Goal: Task Accomplishment & Management: Manage account settings

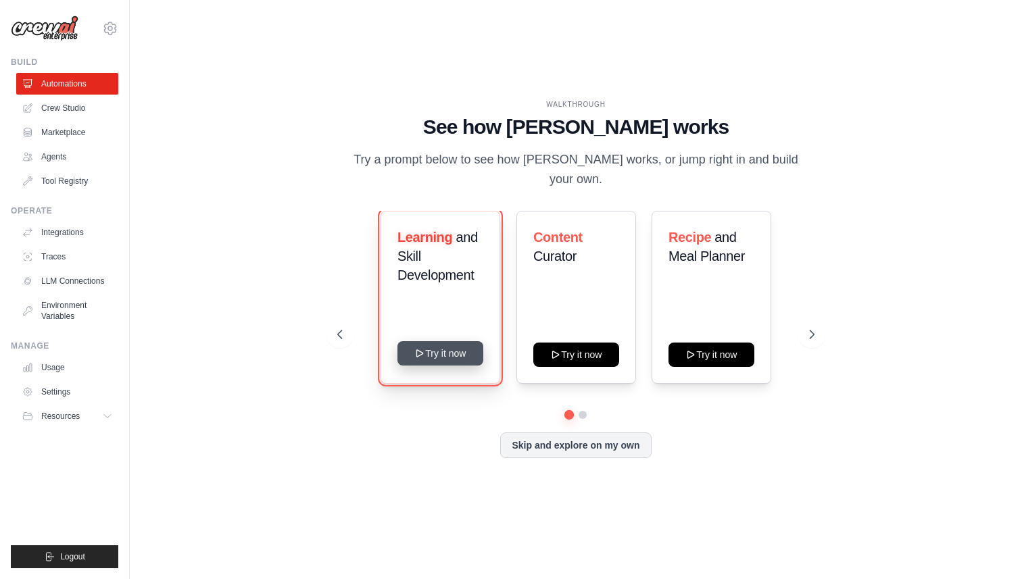
click at [472, 342] on button "Try it now" at bounding box center [440, 353] width 86 height 24
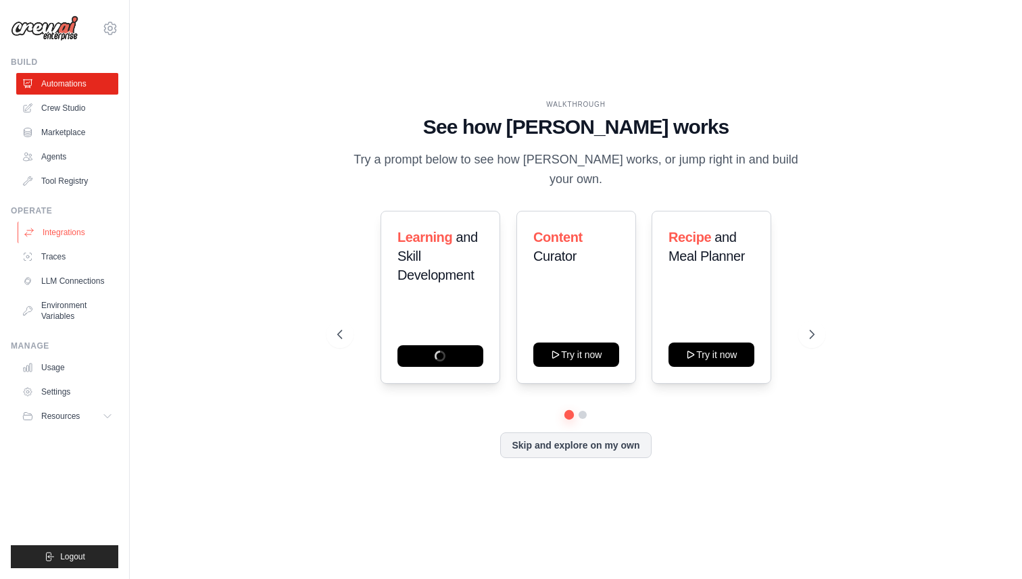
click at [74, 239] on link "Integrations" at bounding box center [69, 233] width 102 height 22
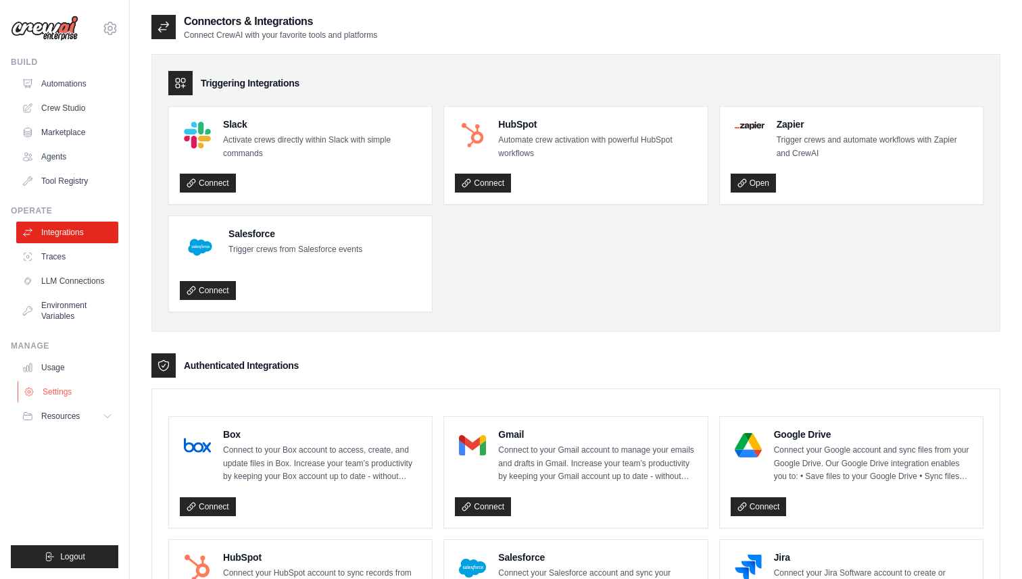
click at [57, 393] on link "Settings" at bounding box center [69, 392] width 102 height 22
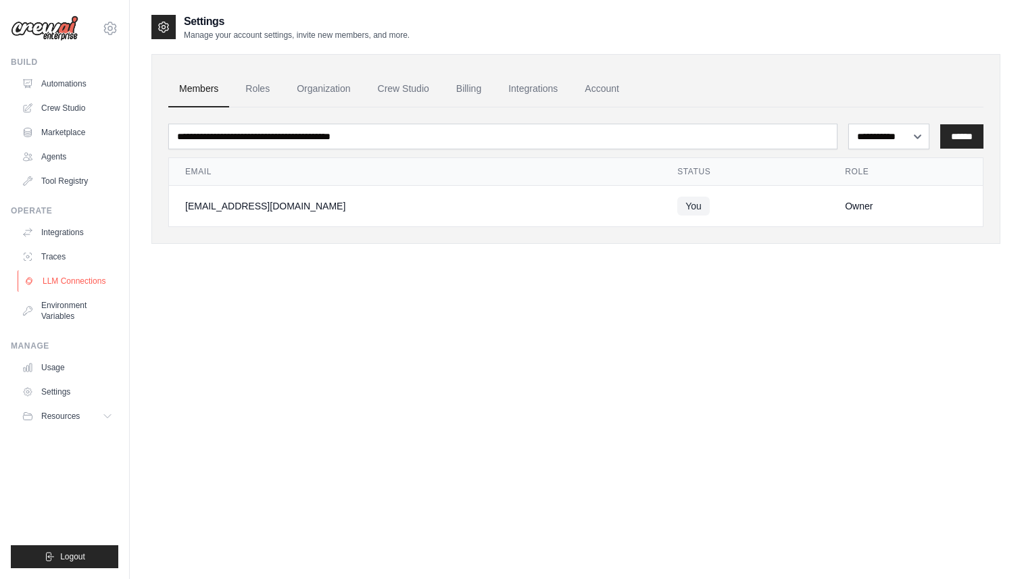
click at [80, 281] on link "LLM Connections" at bounding box center [69, 281] width 102 height 22
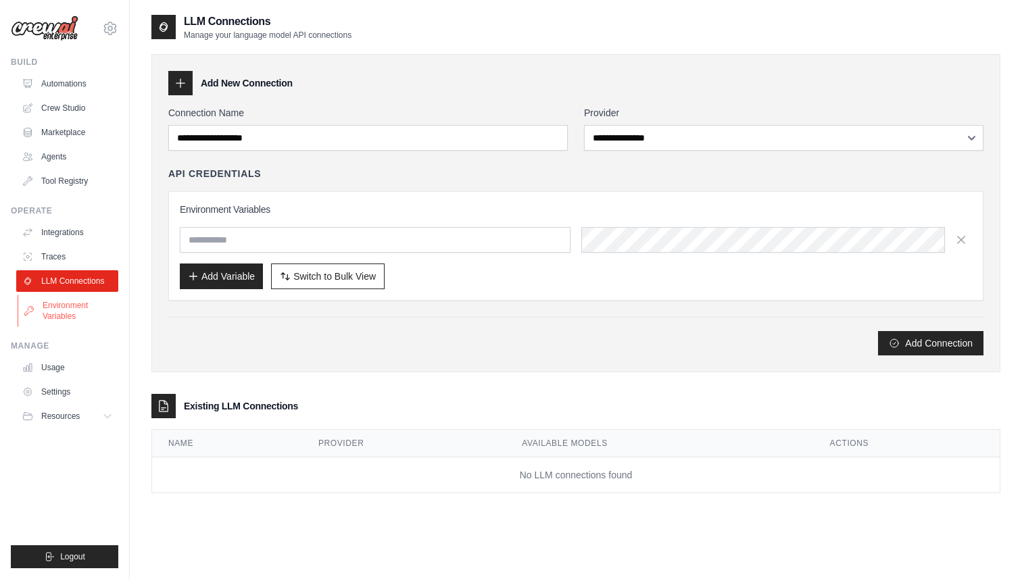
click at [76, 310] on link "Environment Variables" at bounding box center [69, 311] width 102 height 32
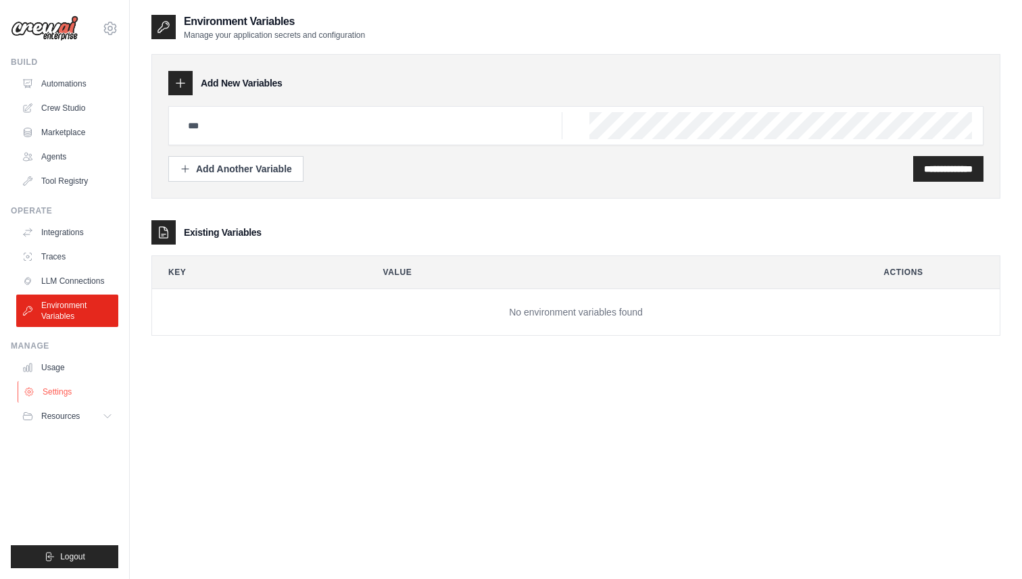
click at [78, 387] on link "Settings" at bounding box center [69, 392] width 102 height 22
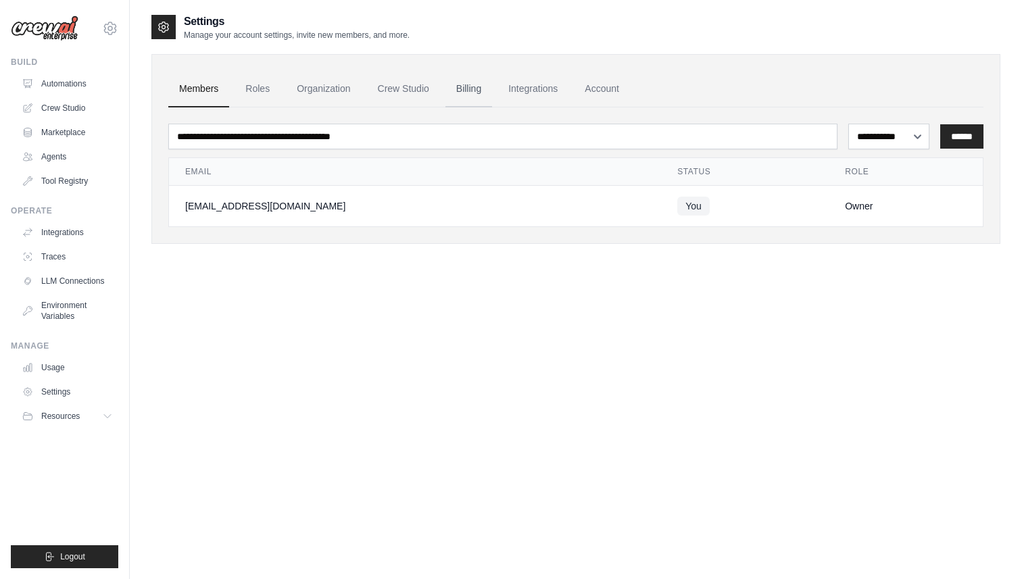
click at [487, 79] on link "Billing" at bounding box center [468, 89] width 47 height 36
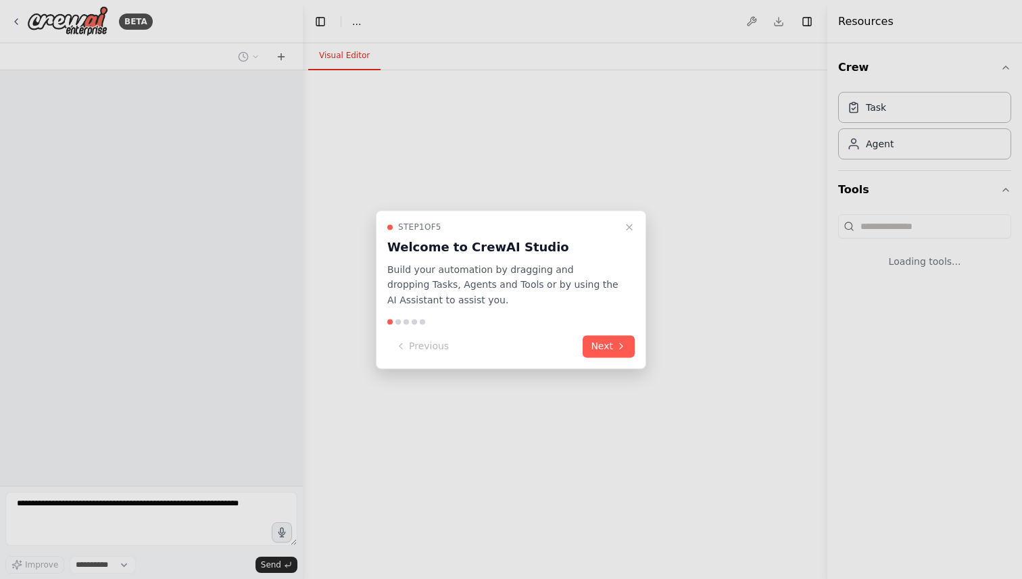
select select "****"
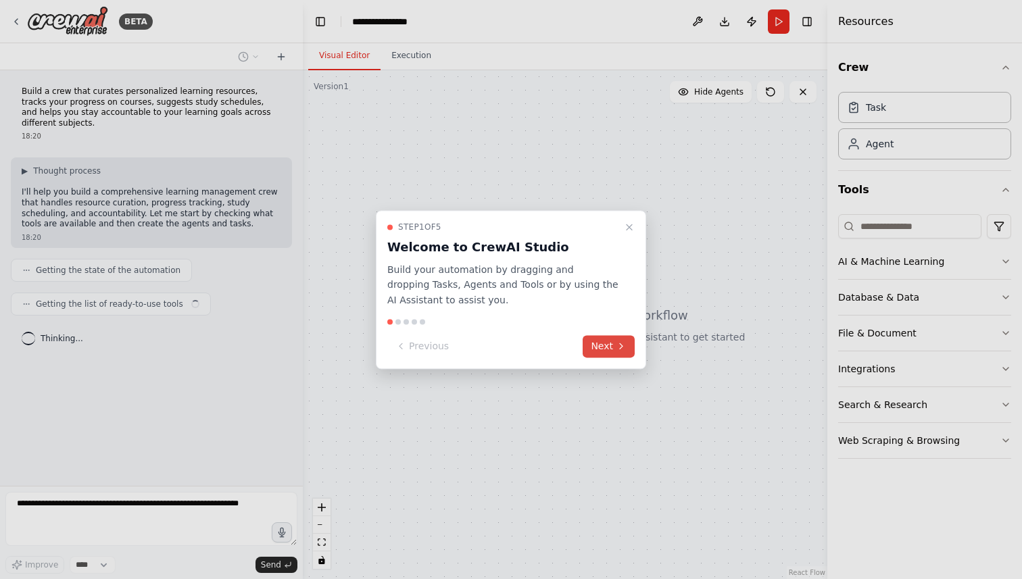
click at [606, 354] on button "Next" at bounding box center [609, 346] width 52 height 22
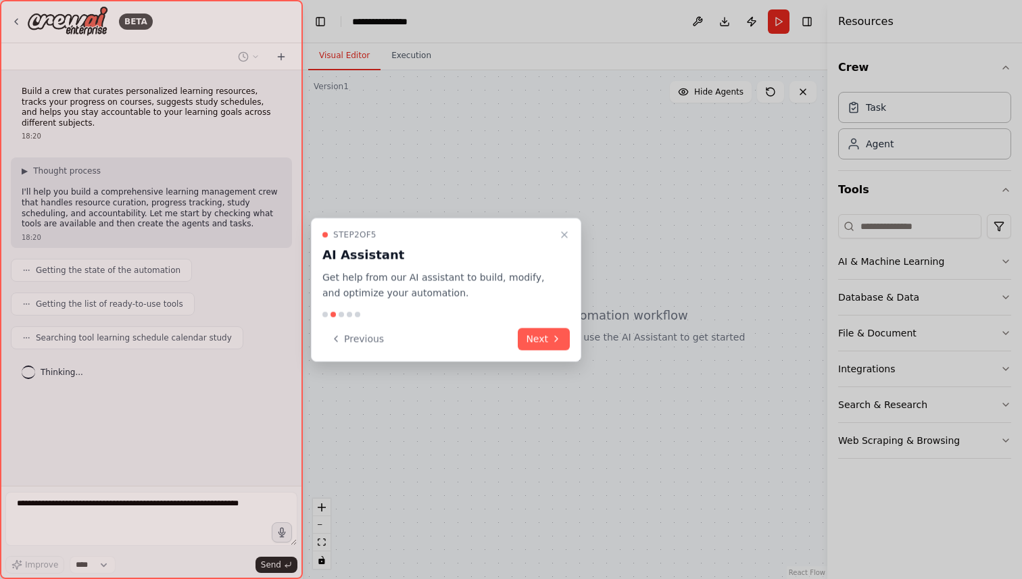
click at [549, 350] on div "Step 2 of 5 AI Assistant Get help from our AI assistant to build, modify, and o…" at bounding box center [446, 290] width 270 height 144
click at [541, 325] on div "Step 2 of 5 AI Assistant Get help from our AI assistant to build, modify, and o…" at bounding box center [446, 290] width 270 height 144
click at [541, 340] on button "Next" at bounding box center [544, 339] width 52 height 22
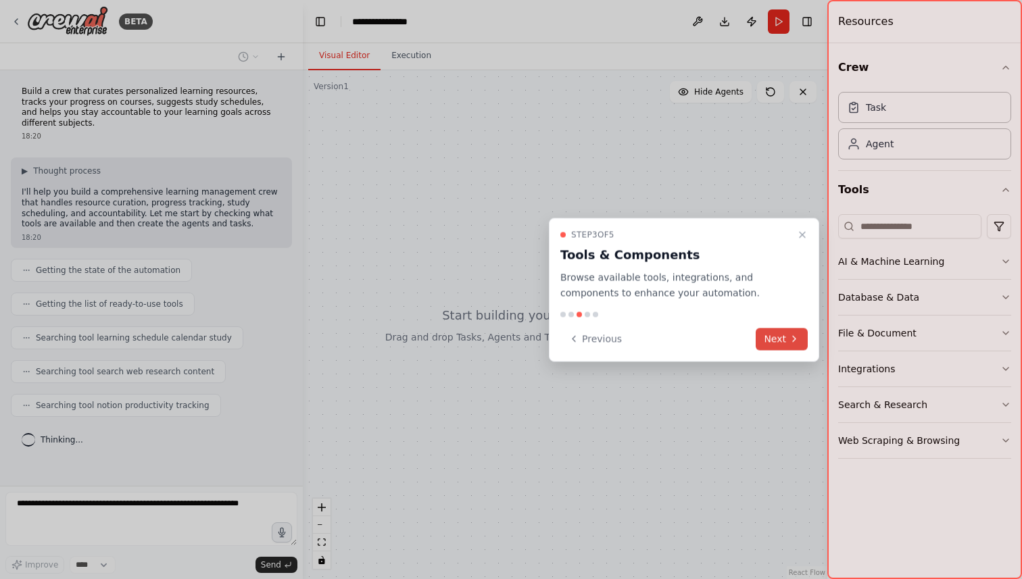
click at [774, 337] on button "Next" at bounding box center [782, 339] width 52 height 22
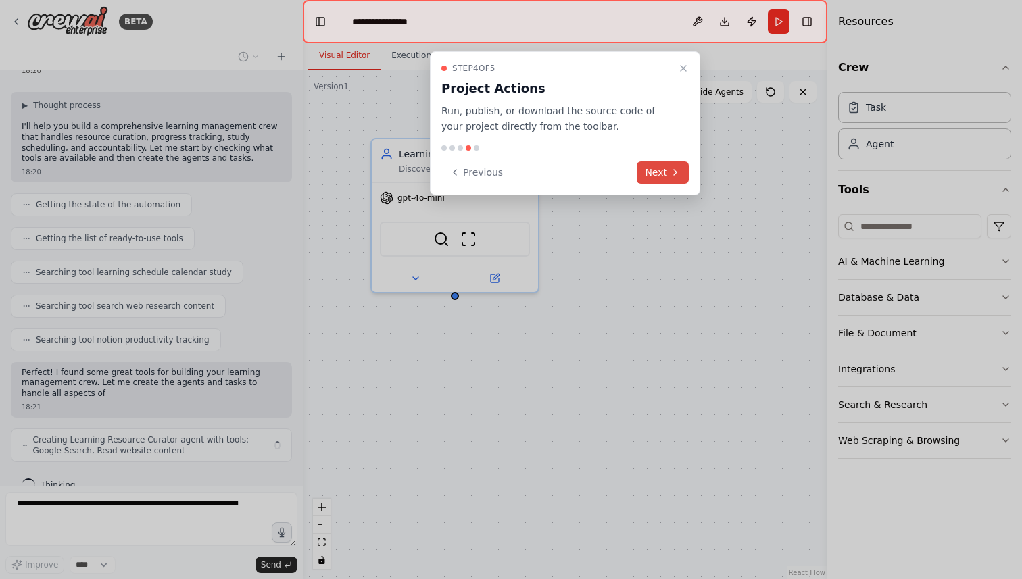
scroll to position [76, 0]
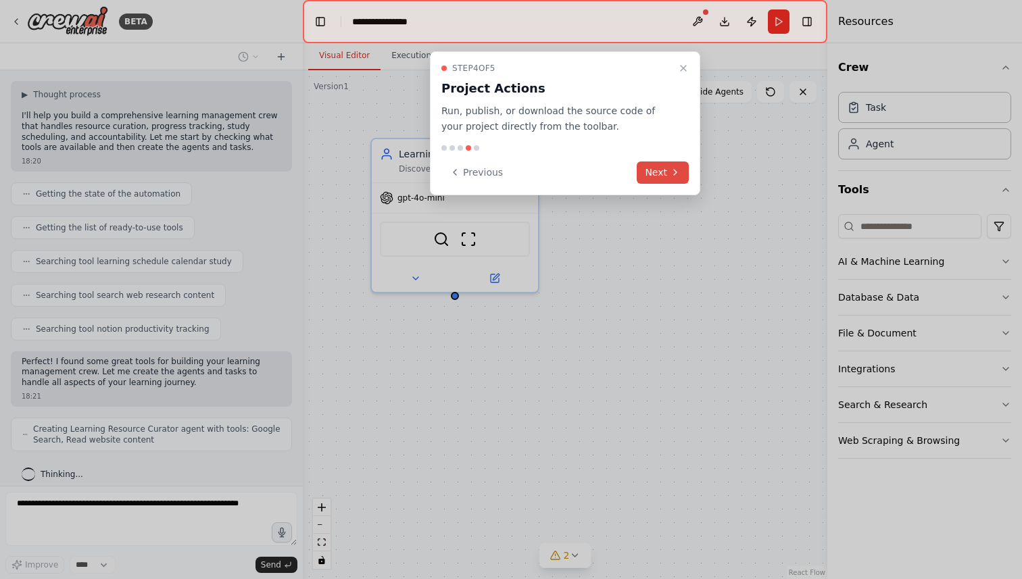
click at [661, 171] on button "Next" at bounding box center [663, 173] width 52 height 22
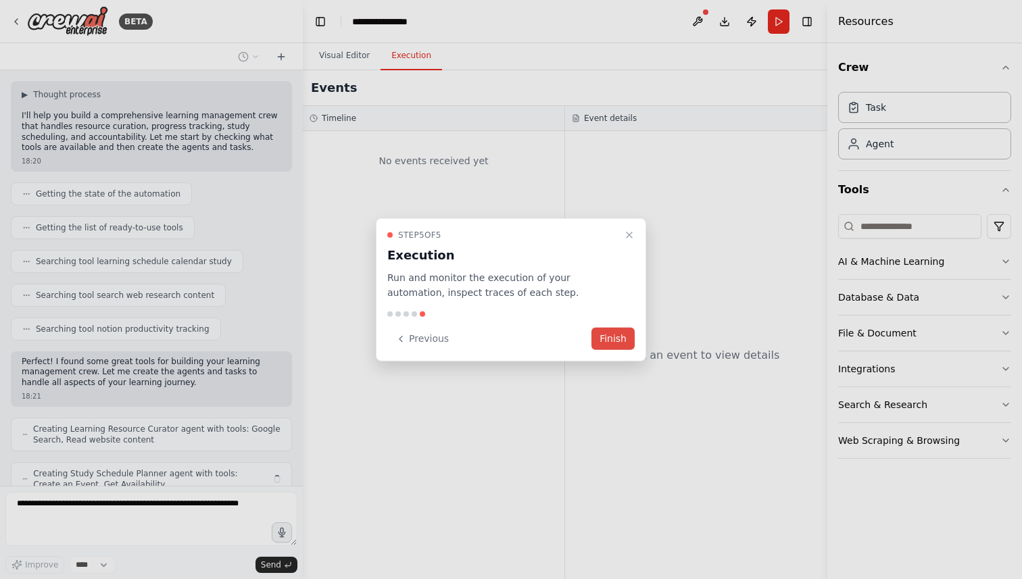
scroll to position [121, 0]
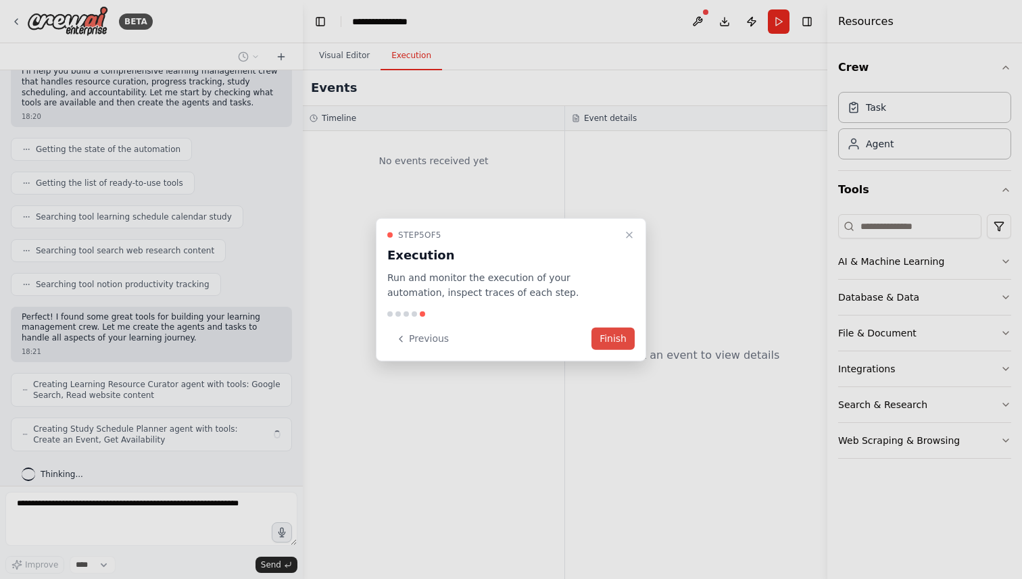
click at [610, 338] on button "Finish" at bounding box center [612, 339] width 43 height 22
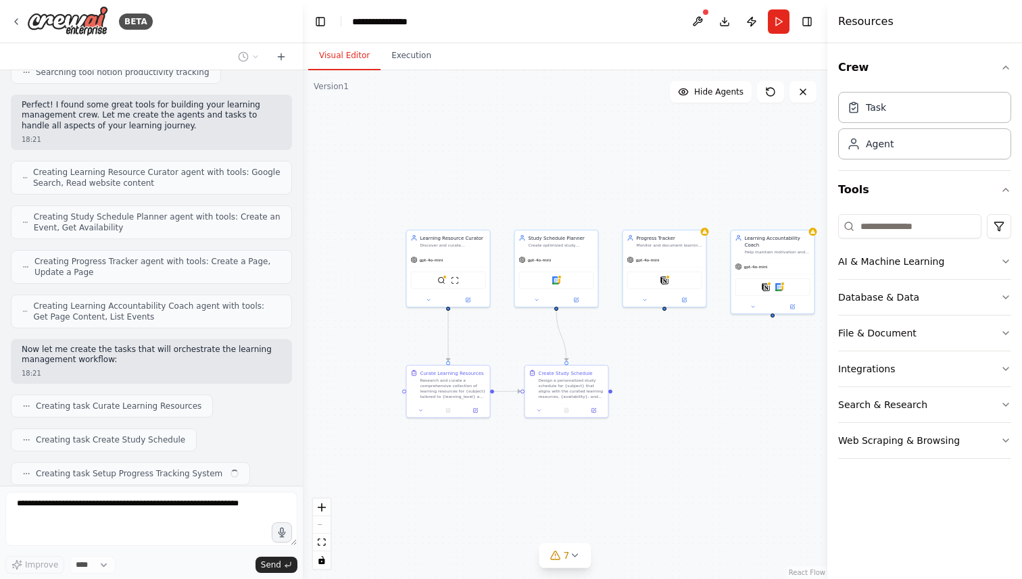
scroll to position [367, 0]
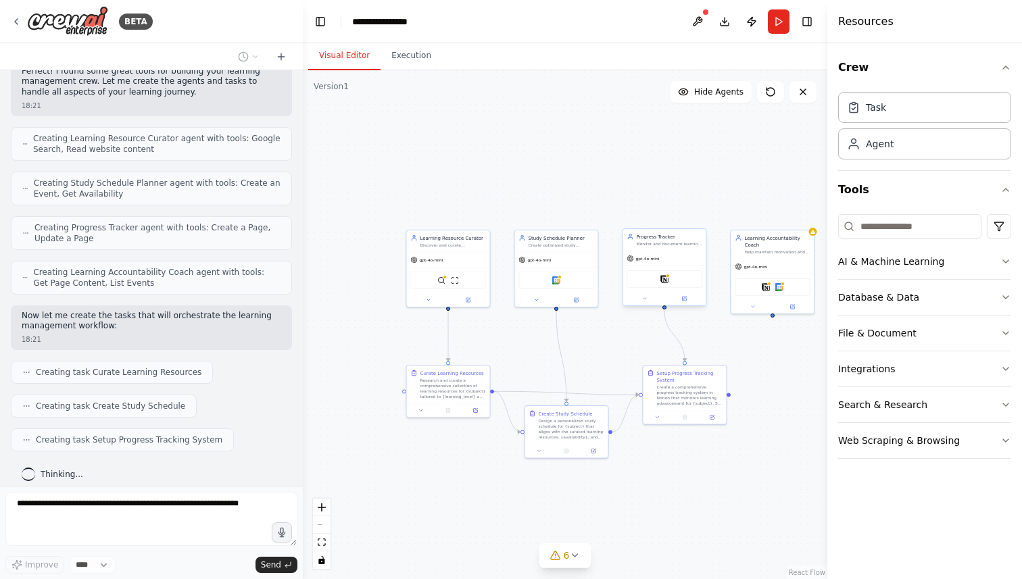
click at [664, 283] on div "Notion" at bounding box center [664, 279] width 75 height 18
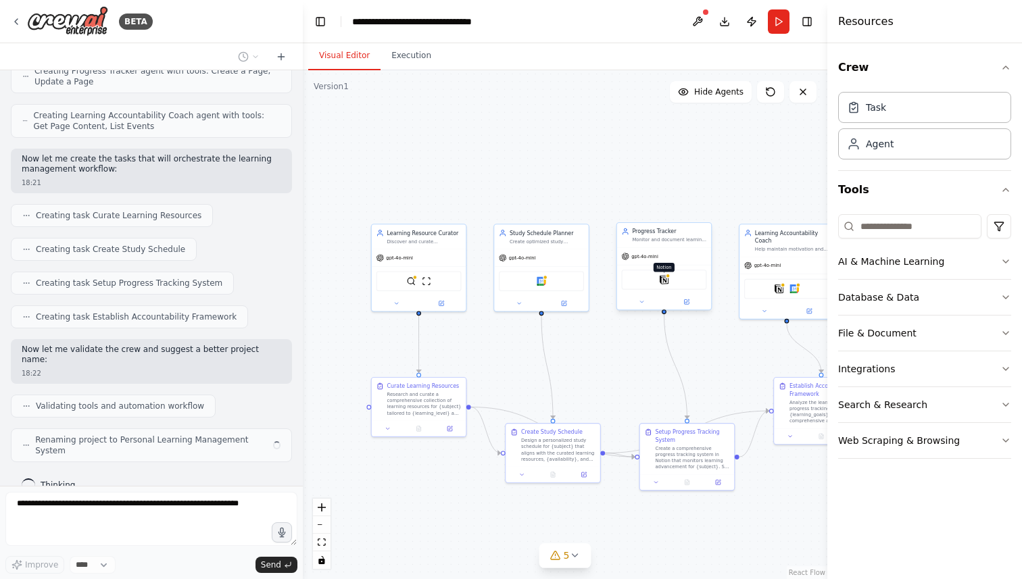
scroll to position [513, 0]
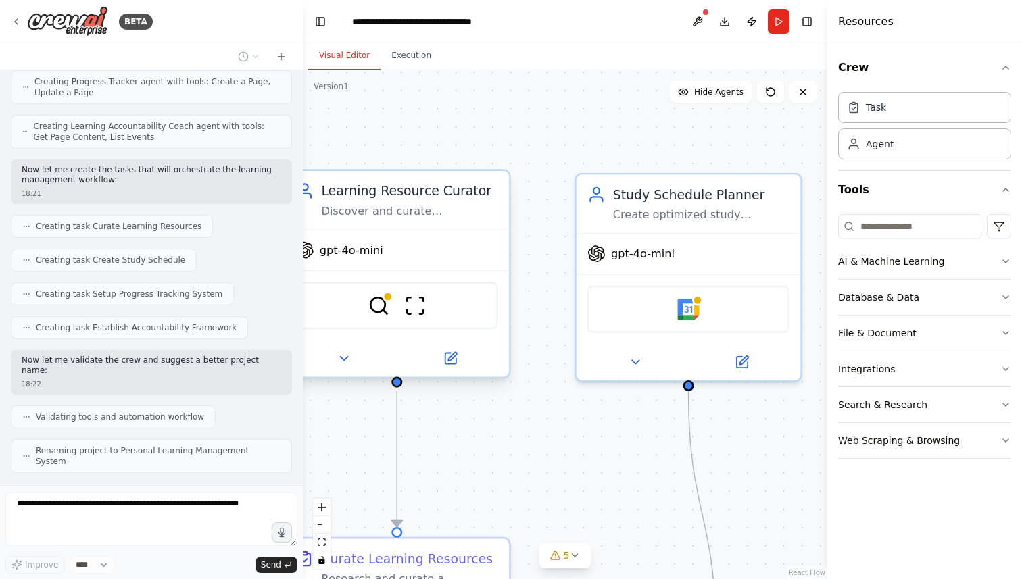
click at [435, 261] on div "gpt-4o-mini" at bounding box center [397, 250] width 224 height 40
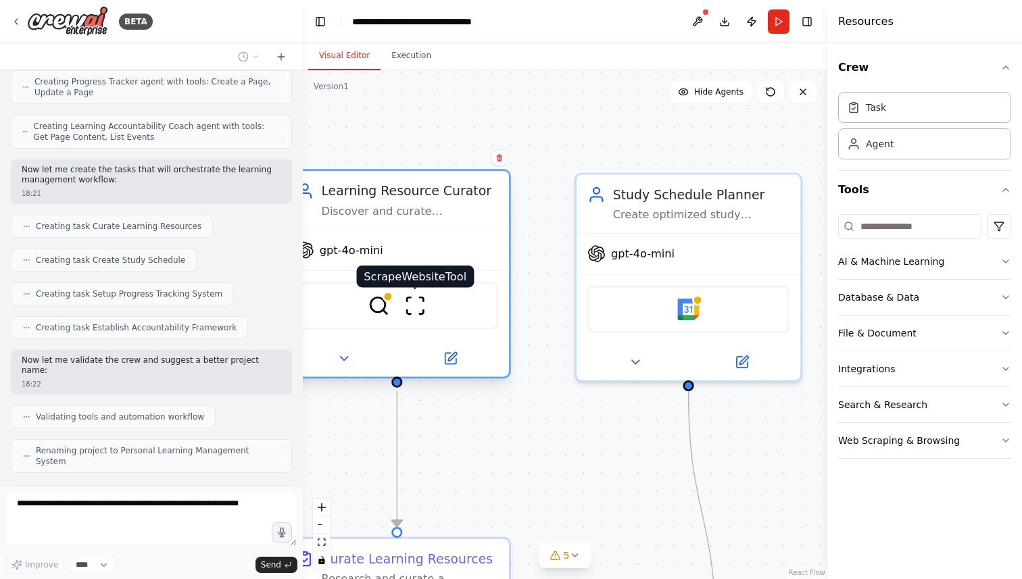
click at [425, 304] on img at bounding box center [415, 306] width 22 height 22
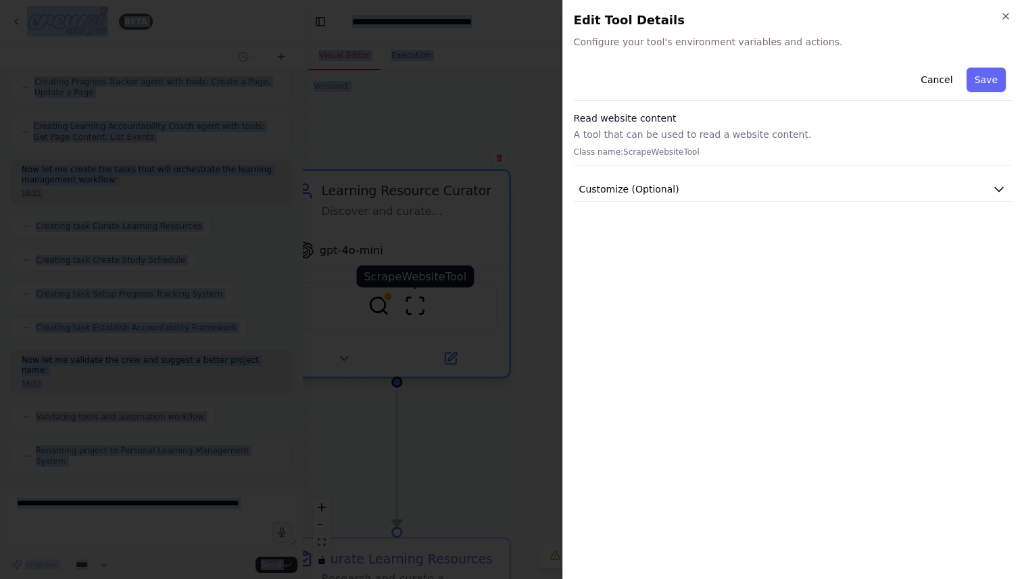
click at [425, 304] on div at bounding box center [511, 289] width 1022 height 579
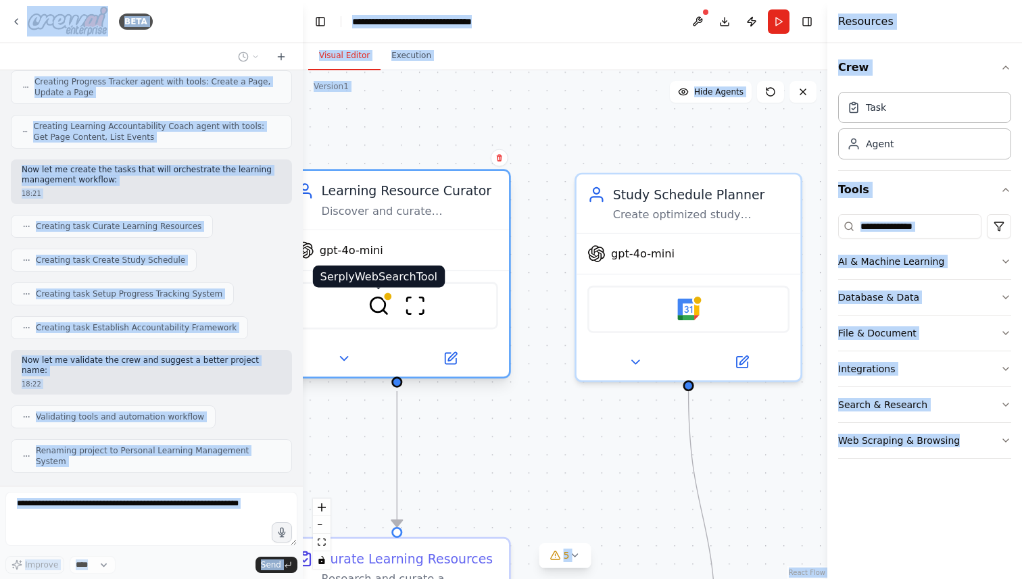
click at [385, 310] on img at bounding box center [379, 306] width 22 height 22
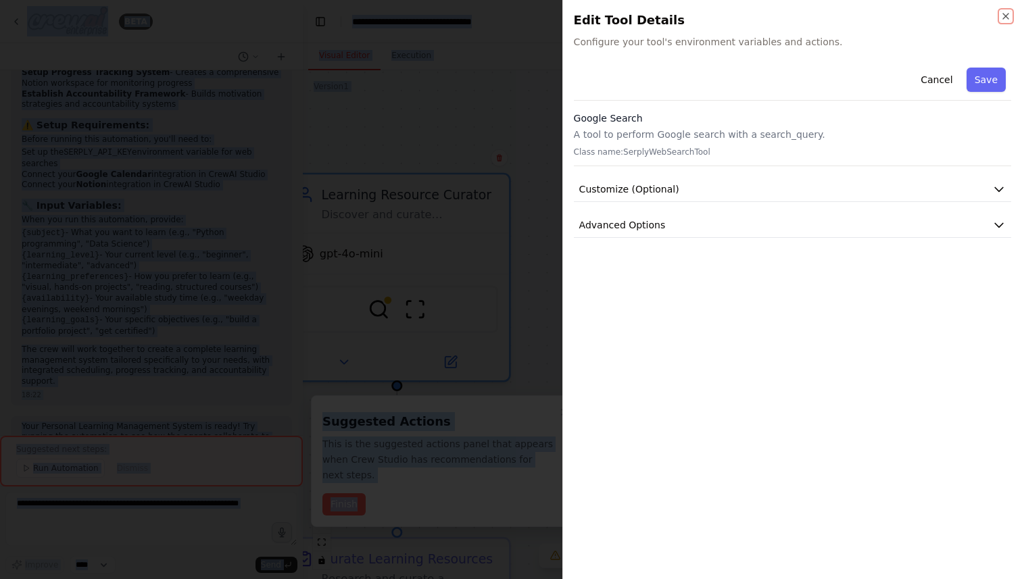
scroll to position [1168, 0]
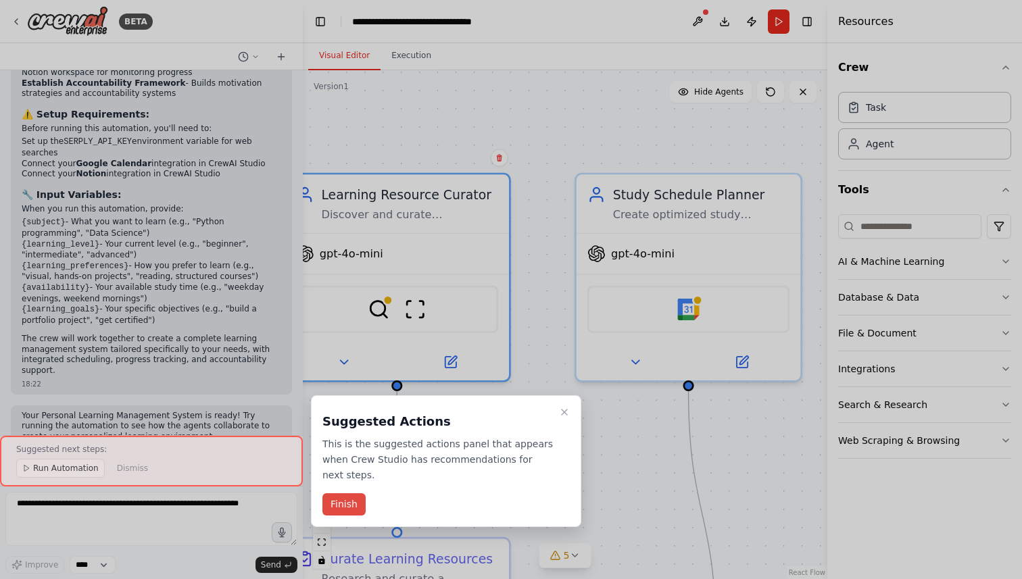
click at [358, 504] on button "Finish" at bounding box center [343, 504] width 43 height 22
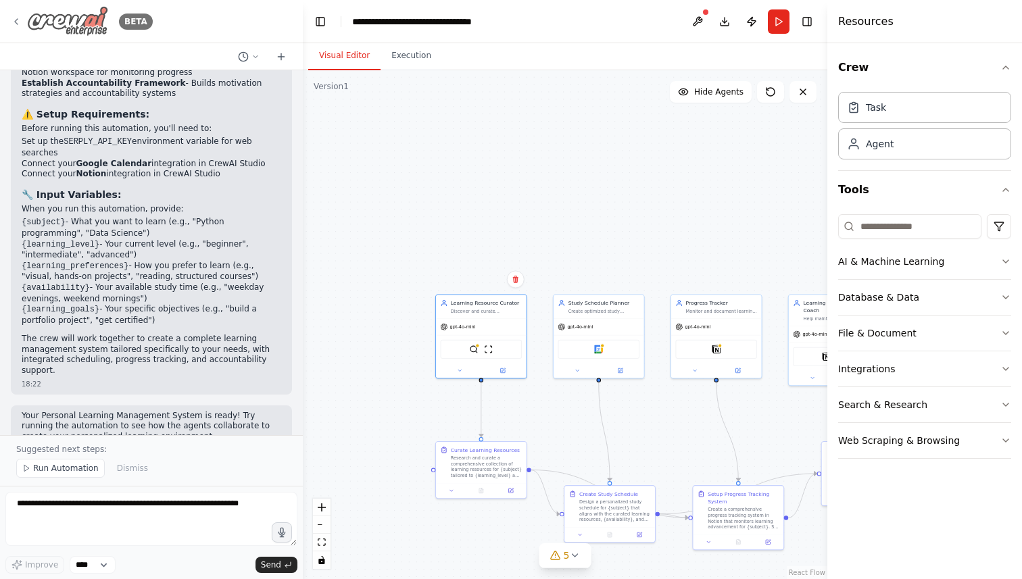
click at [79, 17] on img at bounding box center [67, 21] width 81 height 30
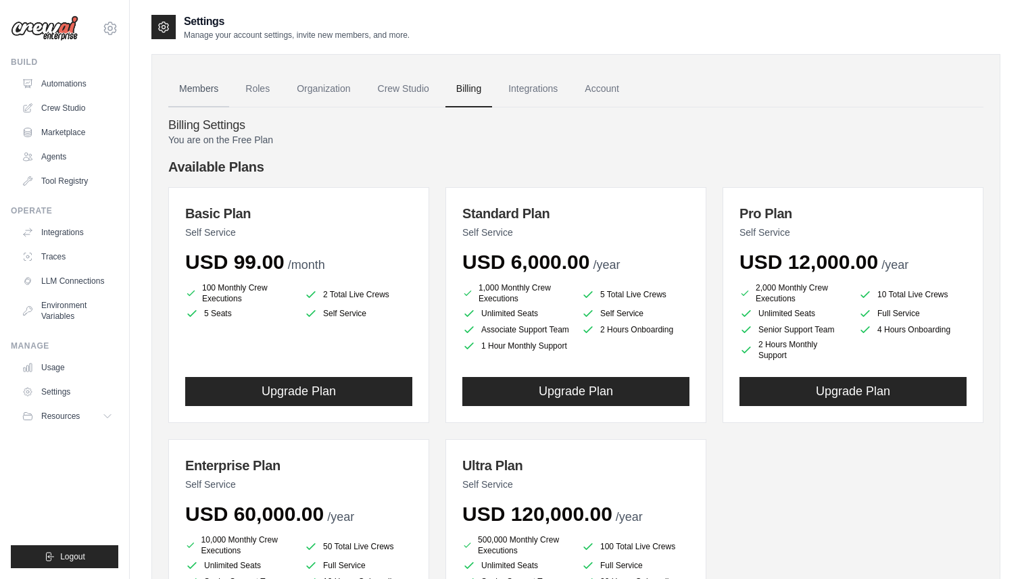
click at [216, 80] on link "Members" at bounding box center [198, 89] width 61 height 36
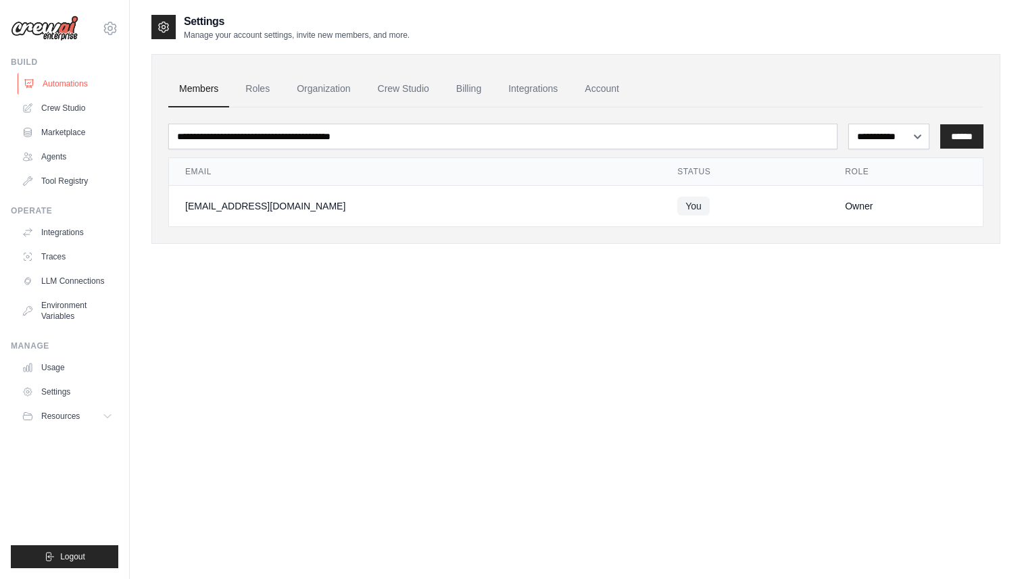
click at [76, 85] on link "Automations" at bounding box center [69, 84] width 102 height 22
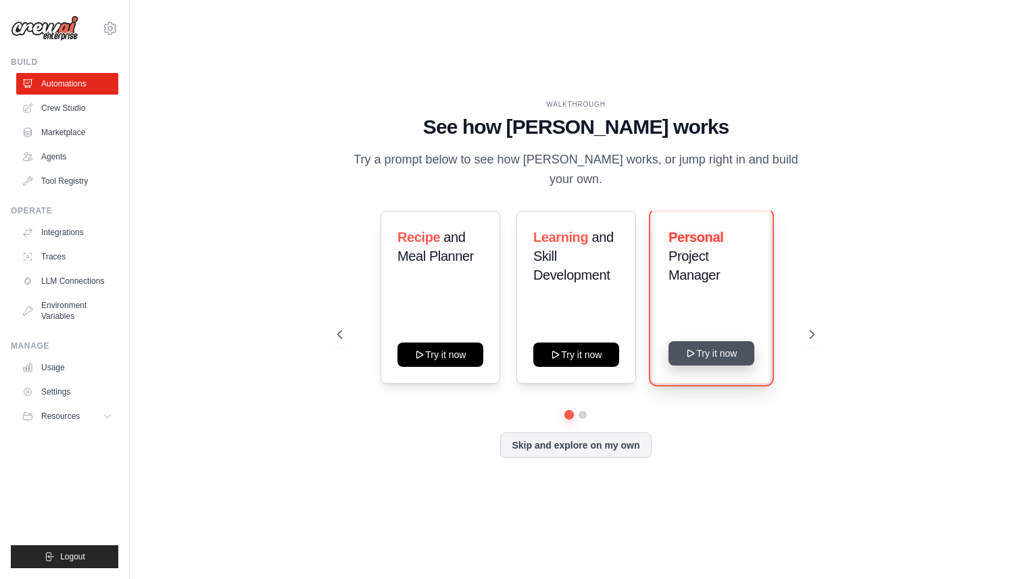
click at [706, 348] on button "Try it now" at bounding box center [711, 353] width 86 height 24
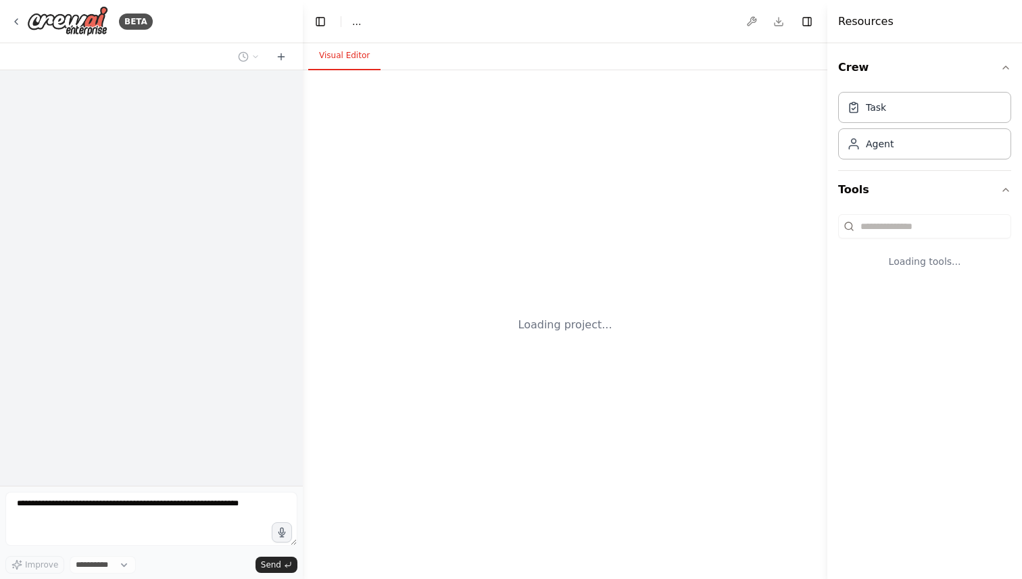
select select "****"
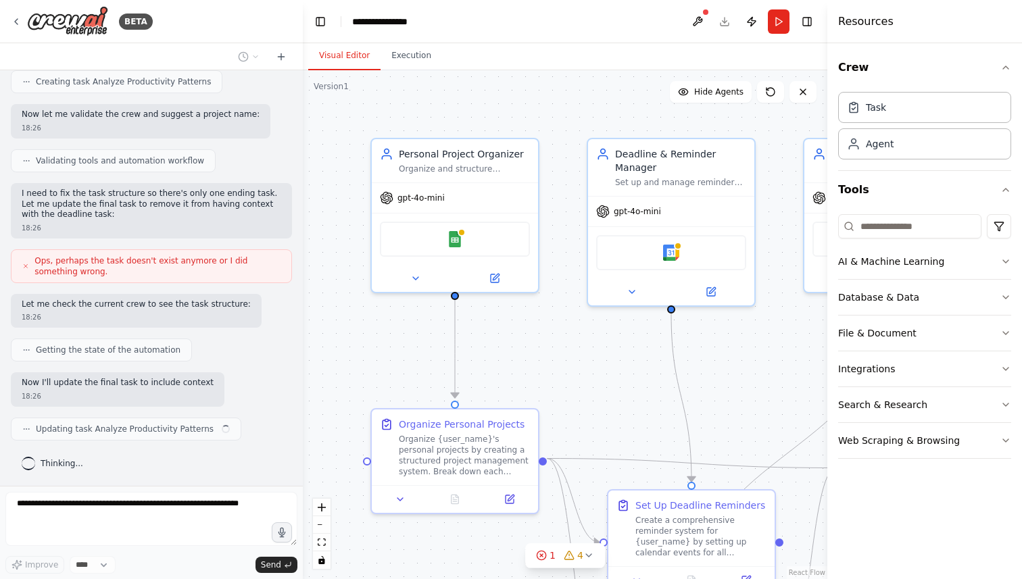
scroll to position [780, 0]
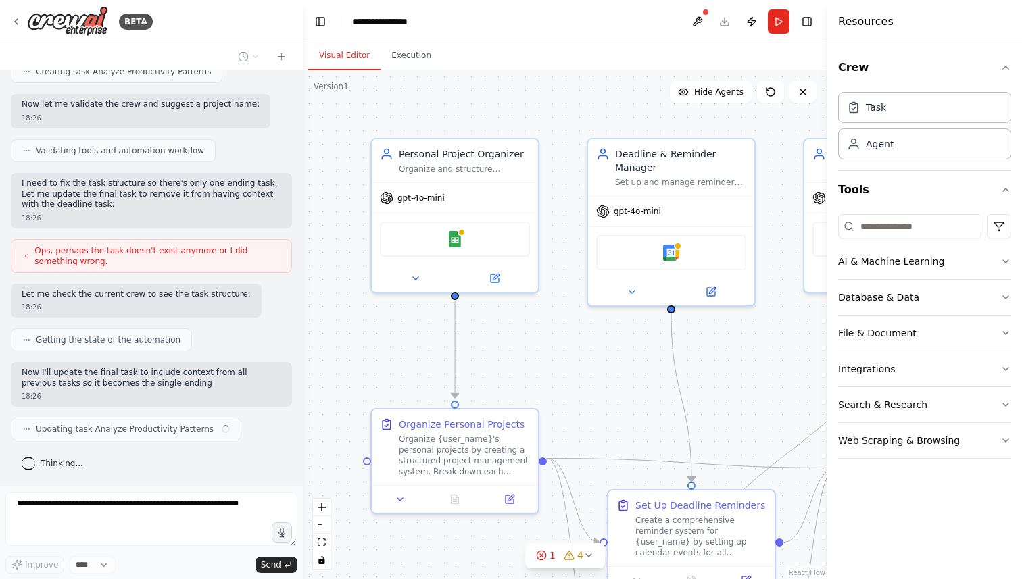
click at [426, 463] on div "Organize {user_name}'s personal projects by creating a structured project manag…" at bounding box center [464, 455] width 131 height 43
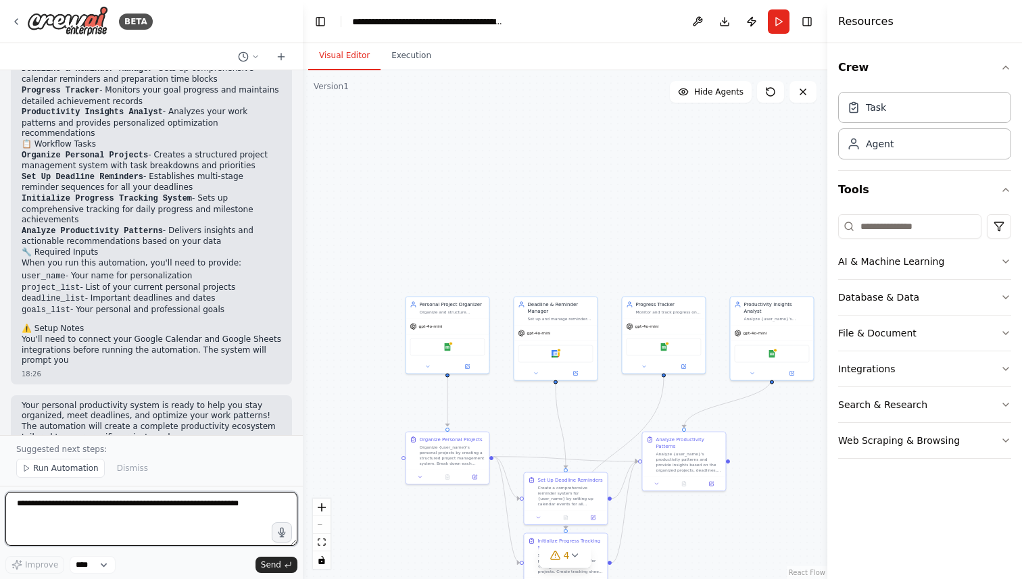
scroll to position [1404, 0]
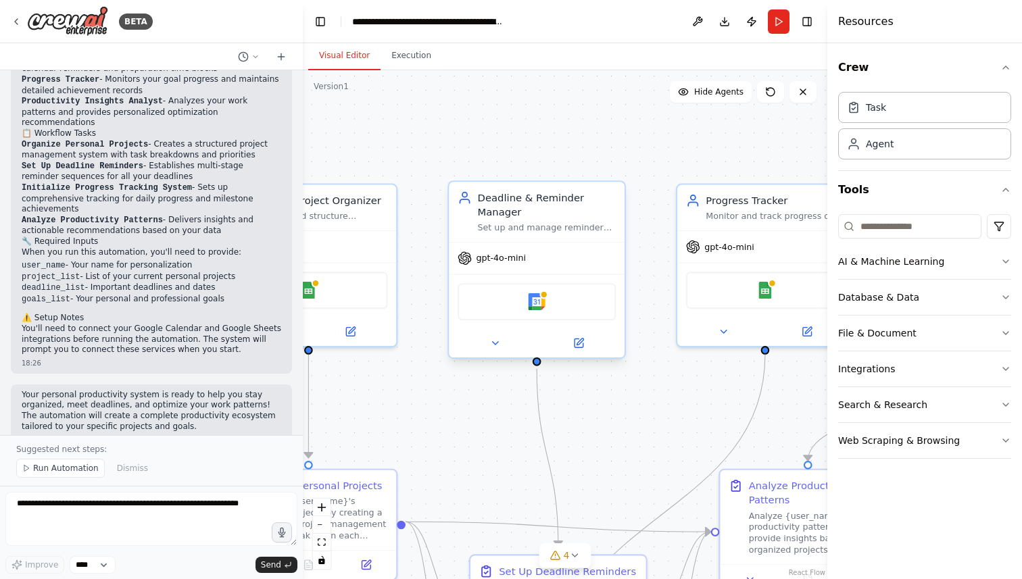
click at [545, 312] on div "Google Calendar" at bounding box center [537, 301] width 158 height 37
click at [574, 342] on icon at bounding box center [578, 343] width 9 height 9
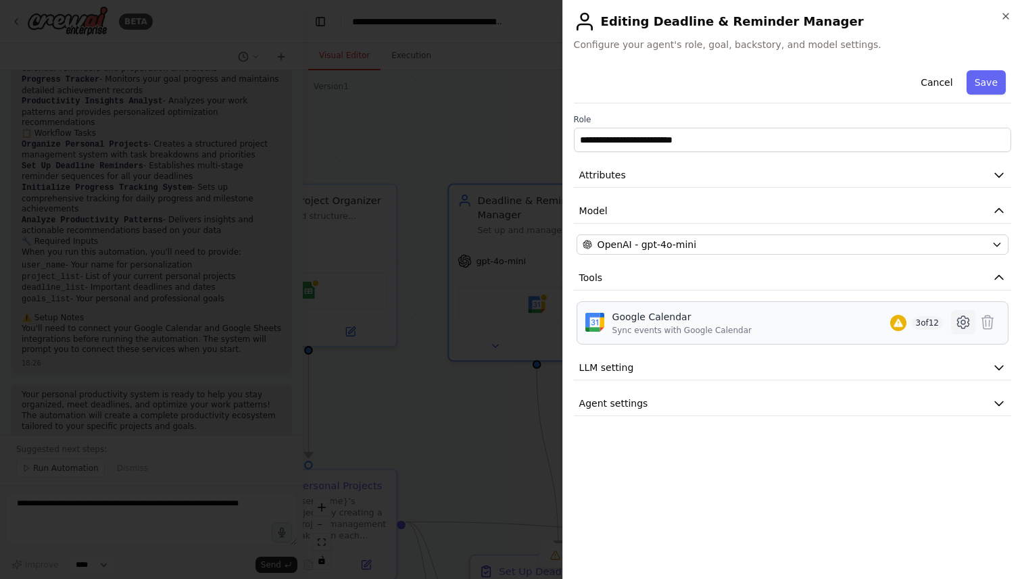
click at [964, 322] on icon at bounding box center [963, 322] width 16 height 16
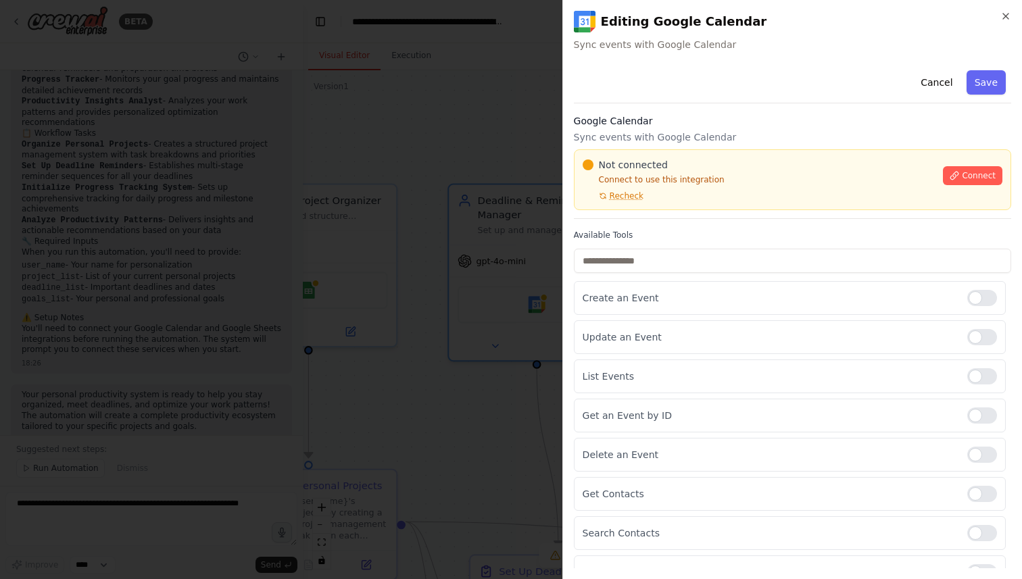
click at [989, 185] on div "Not connected Connect to use this integration Recheck Connect" at bounding box center [793, 179] width 420 height 43
click at [989, 179] on span "Connect" at bounding box center [979, 175] width 34 height 11
click at [966, 171] on span "Connect" at bounding box center [979, 175] width 34 height 11
click at [670, 183] on p "Connect to use this integration" at bounding box center [759, 179] width 353 height 11
click at [669, 178] on p "Connect to use this integration" at bounding box center [759, 179] width 353 height 11
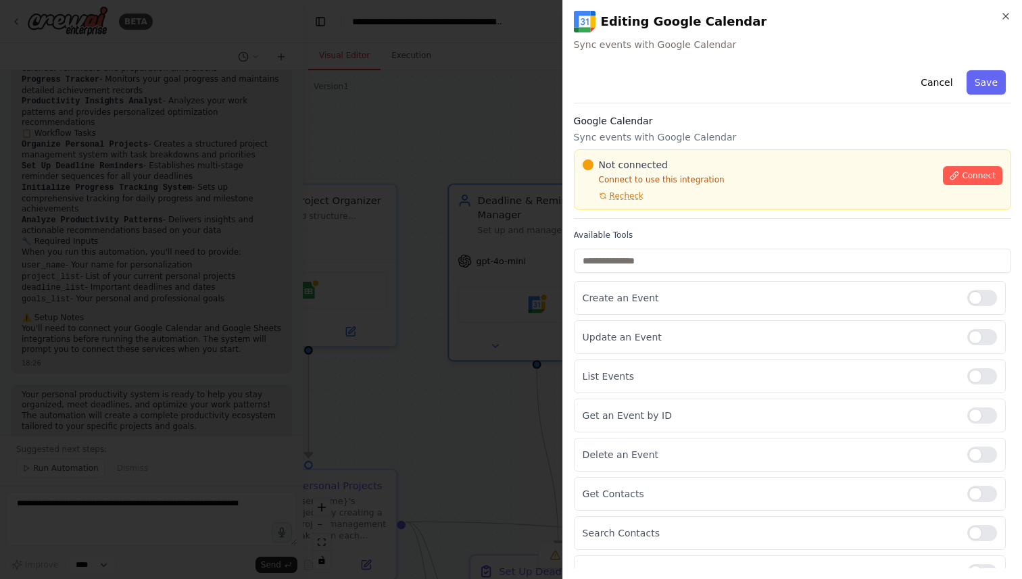
click at [614, 182] on p "Connect to use this integration" at bounding box center [759, 179] width 353 height 11
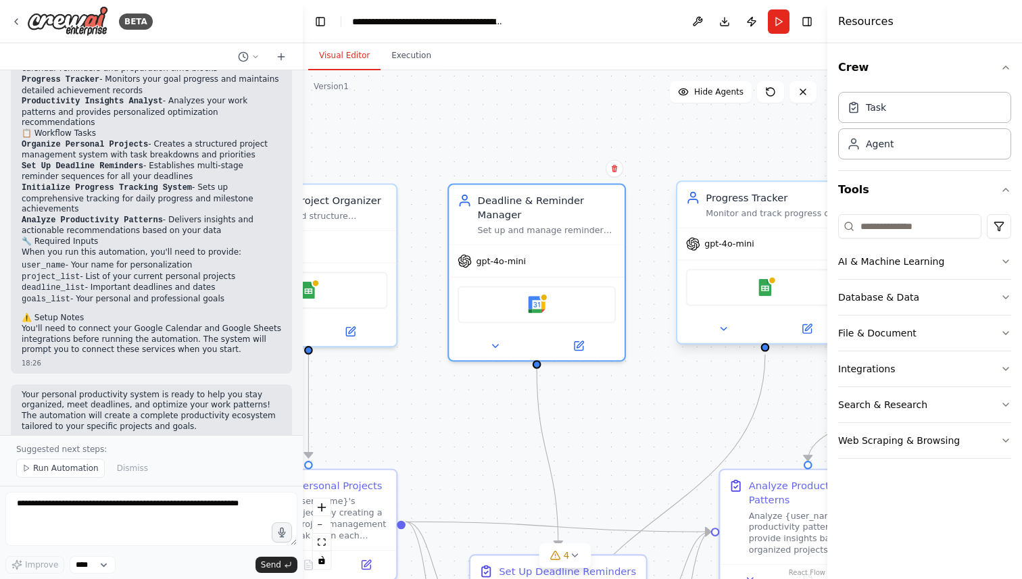
click at [741, 303] on div "Google Sheets" at bounding box center [765, 287] width 158 height 37
click at [739, 291] on div "Google Sheets" at bounding box center [765, 287] width 158 height 37
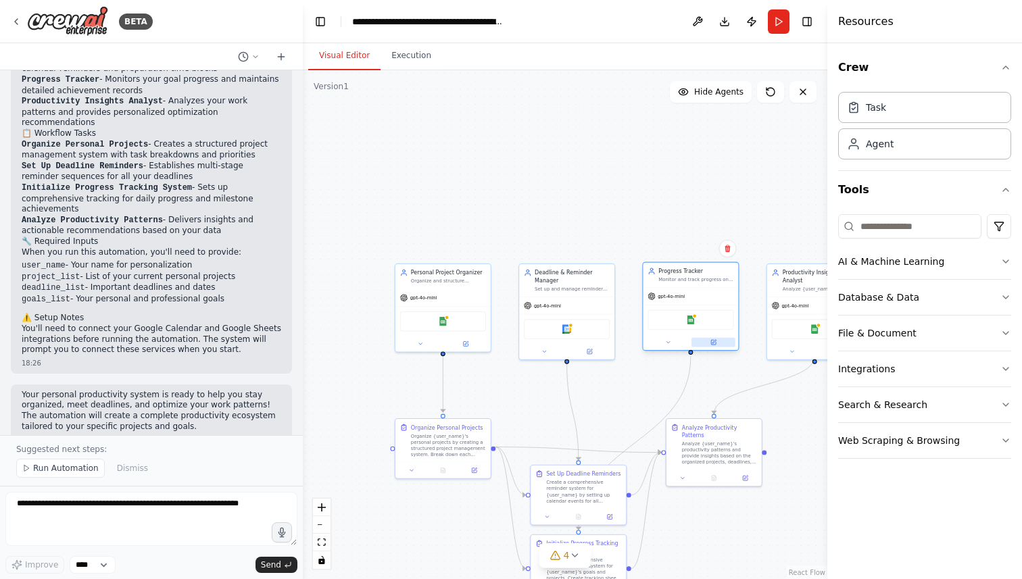
click at [711, 346] on button at bounding box center [713, 342] width 44 height 9
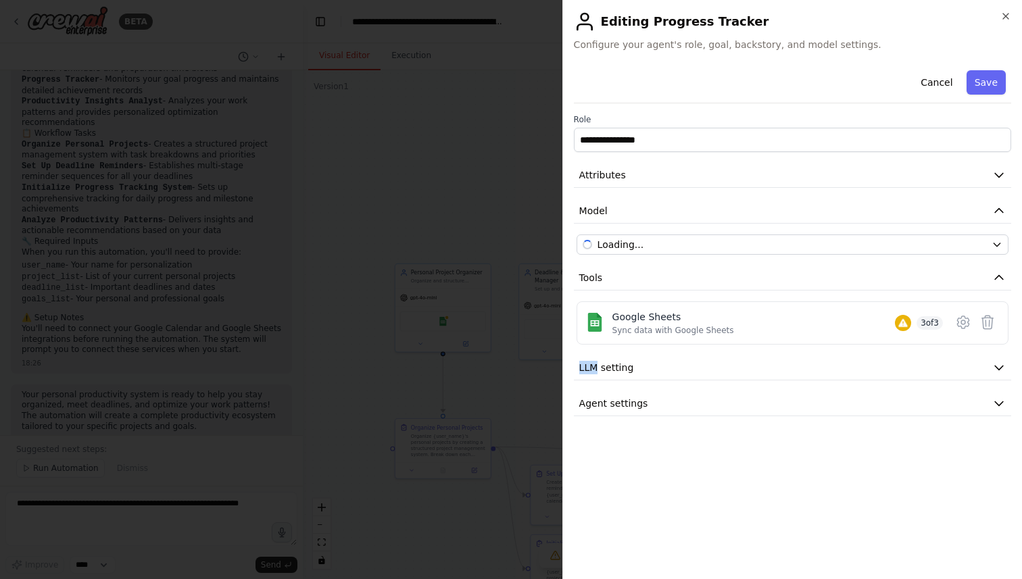
click at [711, 346] on div "**********" at bounding box center [792, 240] width 437 height 351
click at [957, 323] on icon at bounding box center [962, 322] width 11 height 12
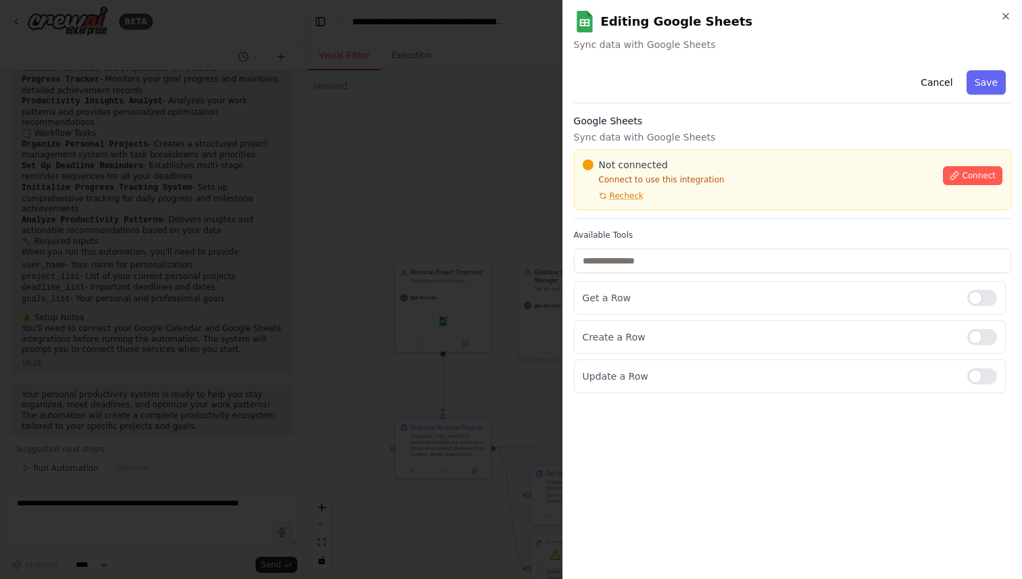
click at [978, 187] on div "Not connected Connect to use this integration Recheck Connect" at bounding box center [793, 179] width 420 height 43
click at [978, 175] on span "Connect" at bounding box center [979, 175] width 34 height 11
click at [647, 182] on p "Connect to use this integration" at bounding box center [759, 179] width 353 height 11
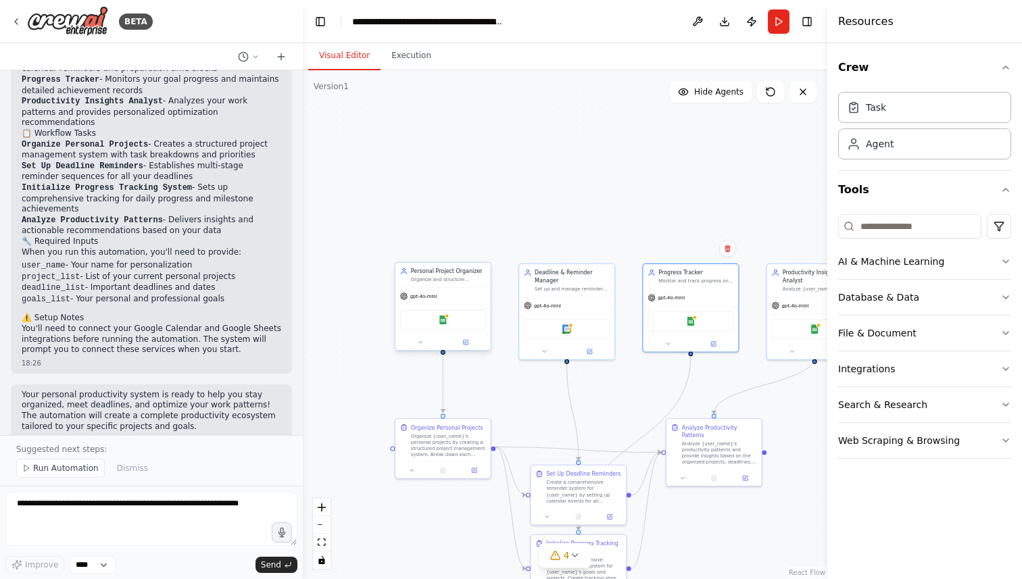
click at [469, 319] on div "Google Sheets" at bounding box center [443, 320] width 86 height 20
click at [91, 564] on select "****" at bounding box center [93, 565] width 46 height 18
click at [280, 57] on icon at bounding box center [281, 56] width 11 height 11
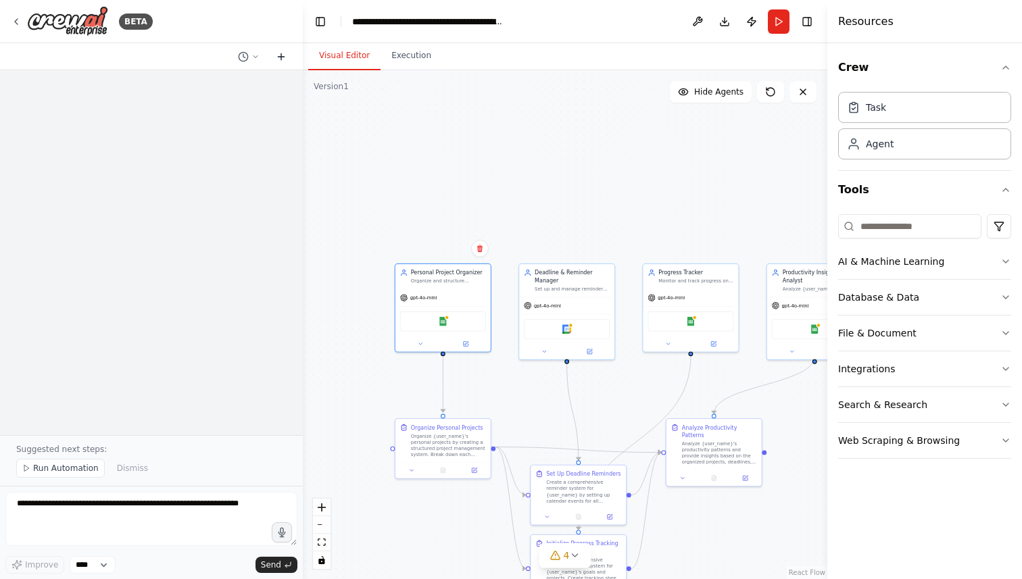
scroll to position [0, 0]
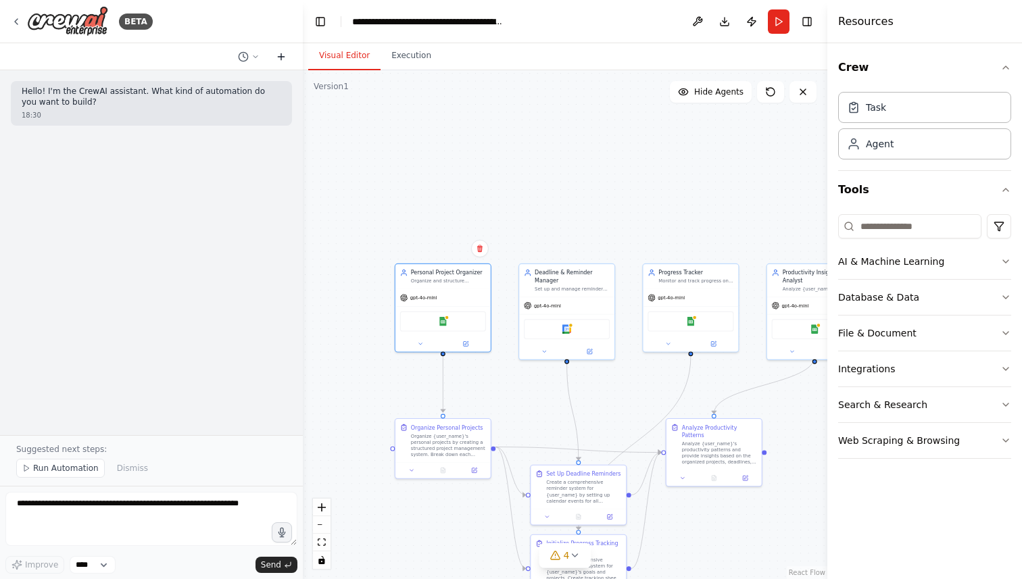
click at [280, 57] on icon at bounding box center [281, 56] width 11 height 11
click at [252, 56] on icon at bounding box center [255, 57] width 8 height 8
click at [220, 126] on span "Create a crew that helps organize your personal projects, sets reminders for im…" at bounding box center [197, 127] width 100 height 11
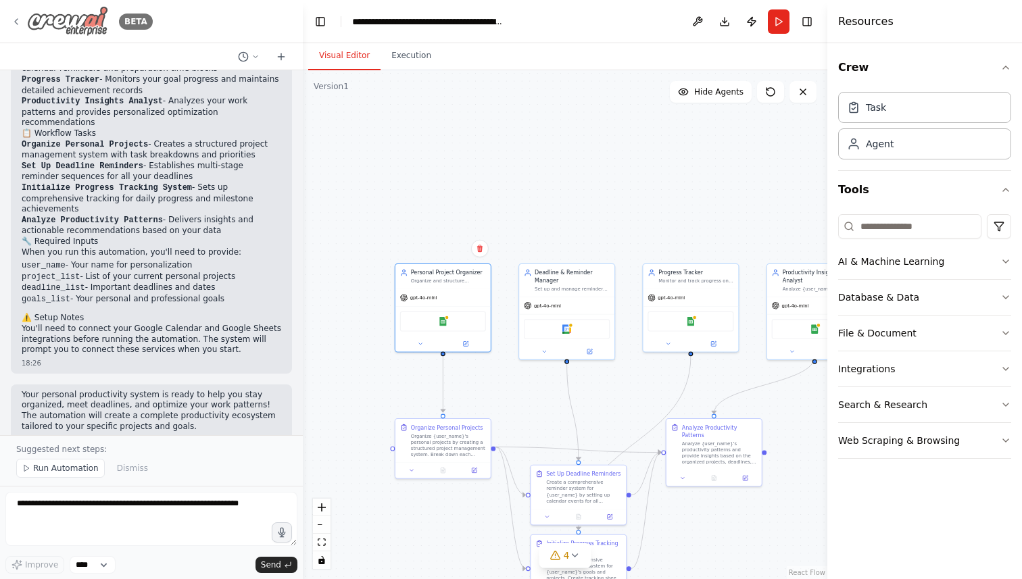
scroll to position [1404, 0]
click at [17, 16] on icon at bounding box center [16, 21] width 11 height 11
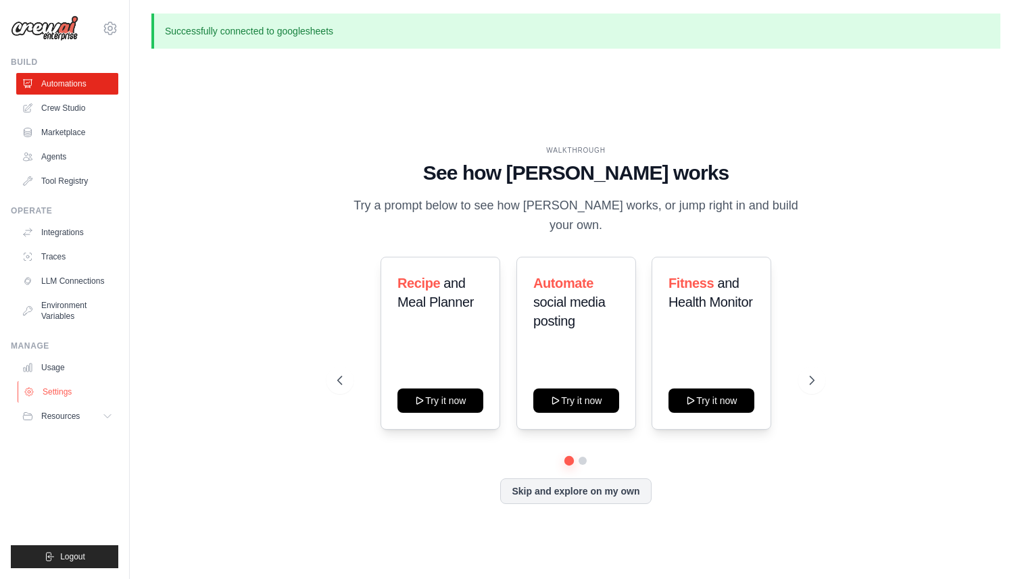
click at [64, 395] on link "Settings" at bounding box center [69, 392] width 102 height 22
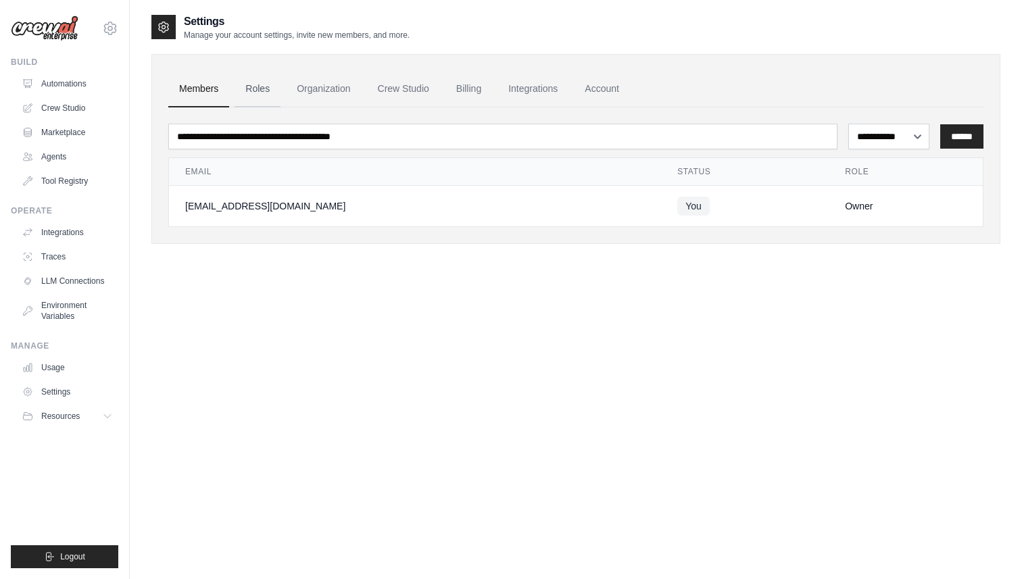
click at [252, 95] on link "Roles" at bounding box center [258, 89] width 46 height 36
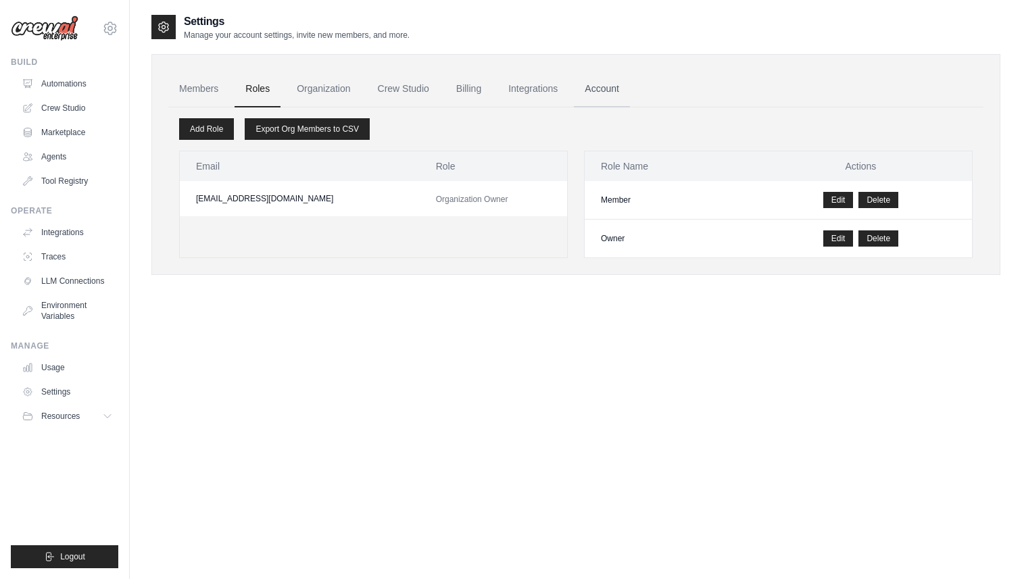
click at [581, 90] on link "Account" at bounding box center [602, 89] width 56 height 36
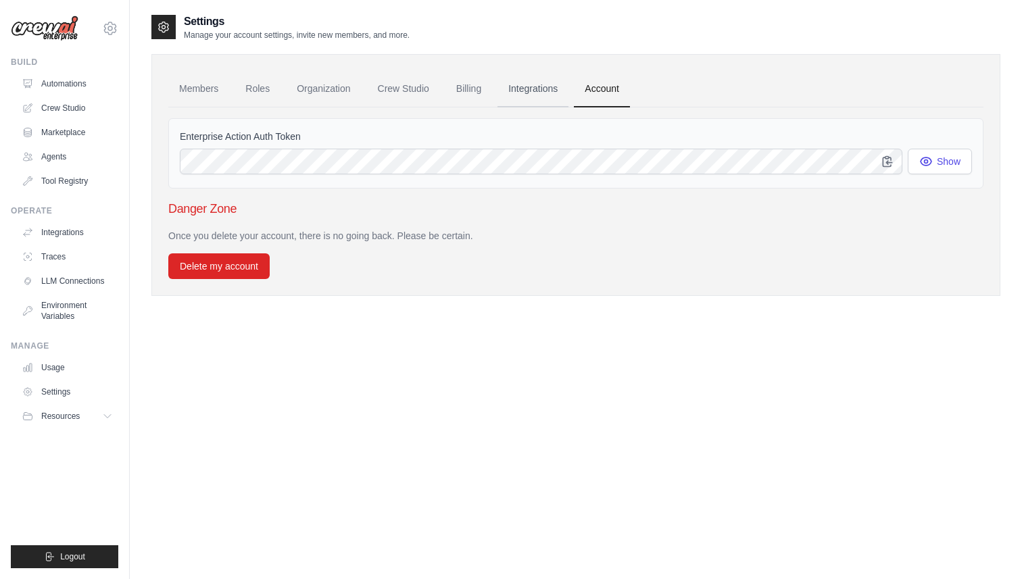
click at [539, 93] on link "Integrations" at bounding box center [532, 89] width 71 height 36
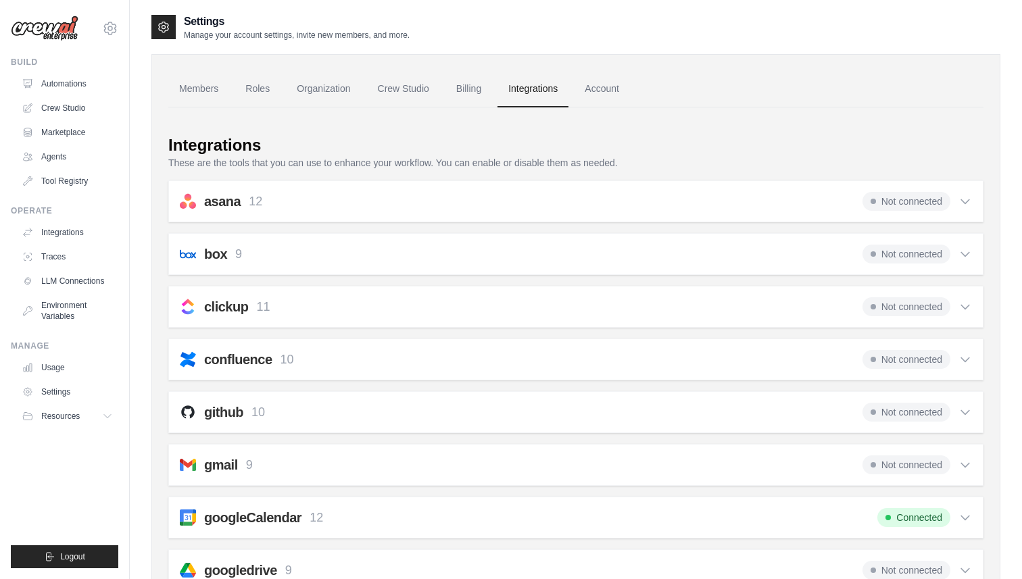
click at [944, 466] on span "Not connected" at bounding box center [906, 465] width 88 height 19
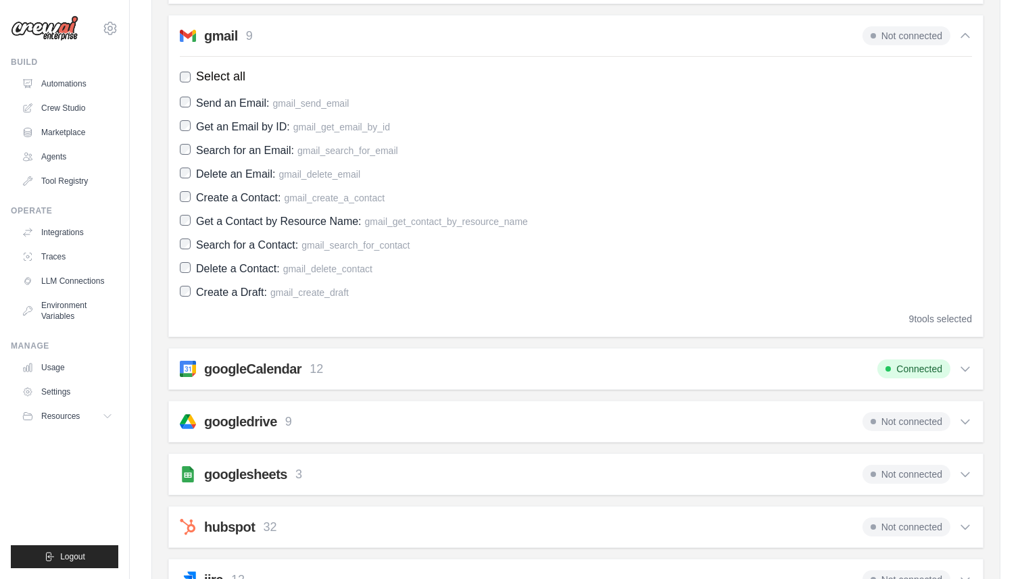
scroll to position [430, 0]
click at [916, 374] on span "Connected" at bounding box center [913, 368] width 73 height 19
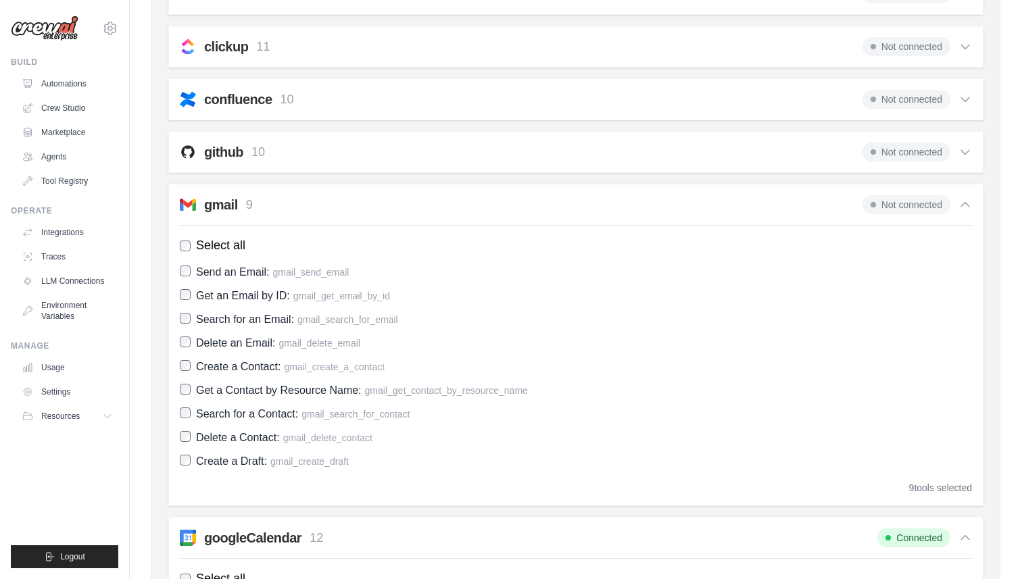
scroll to position [251, 0]
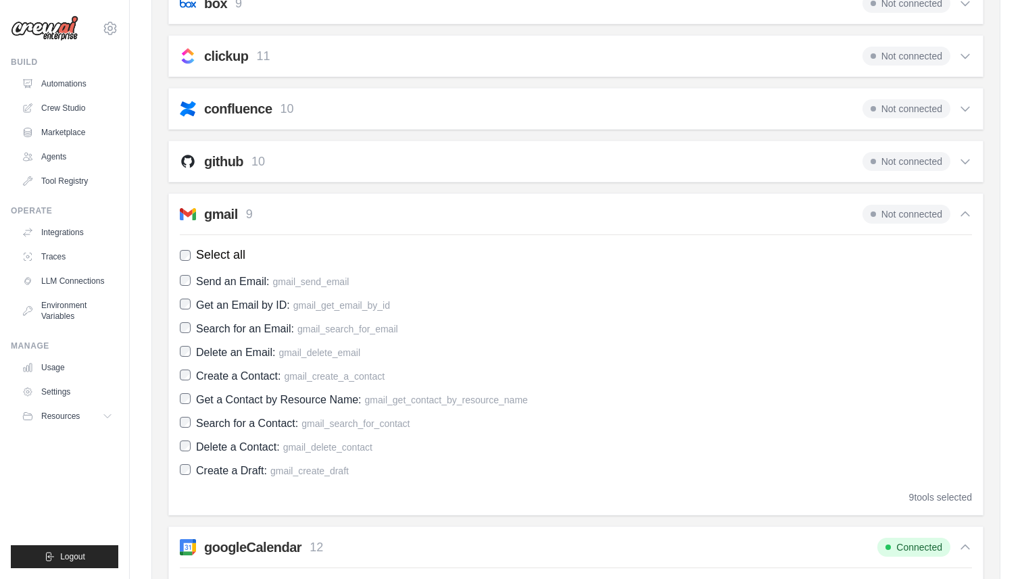
click at [919, 212] on span "Not connected" at bounding box center [906, 214] width 88 height 19
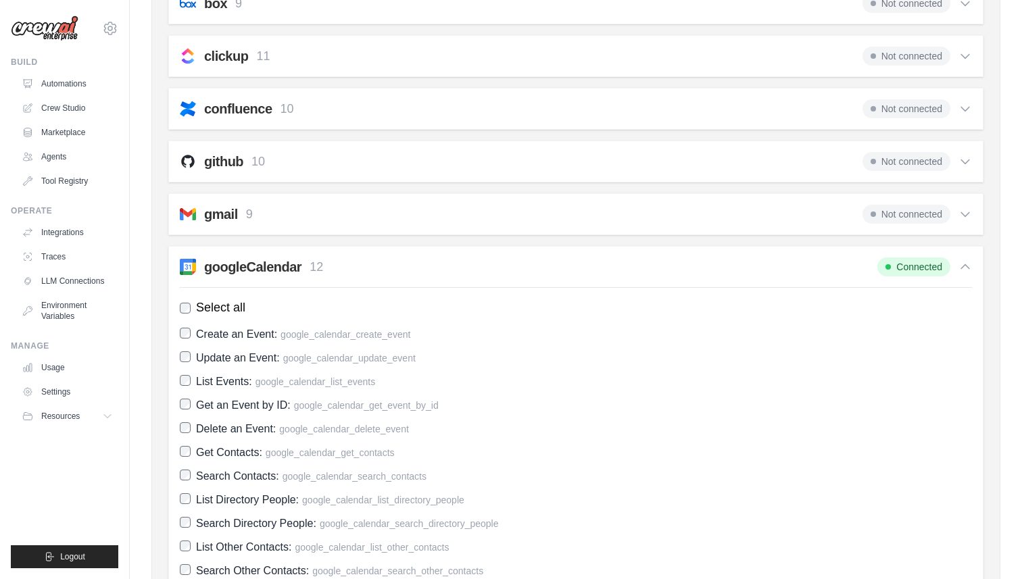
click at [919, 212] on span "Not connected" at bounding box center [906, 214] width 88 height 19
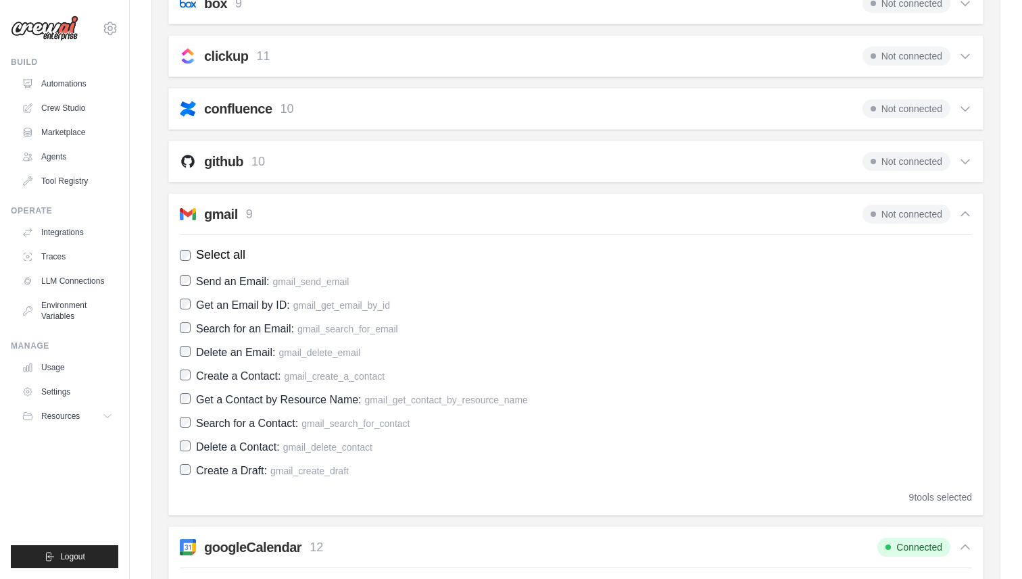
click at [919, 212] on span "Not connected" at bounding box center [906, 214] width 88 height 19
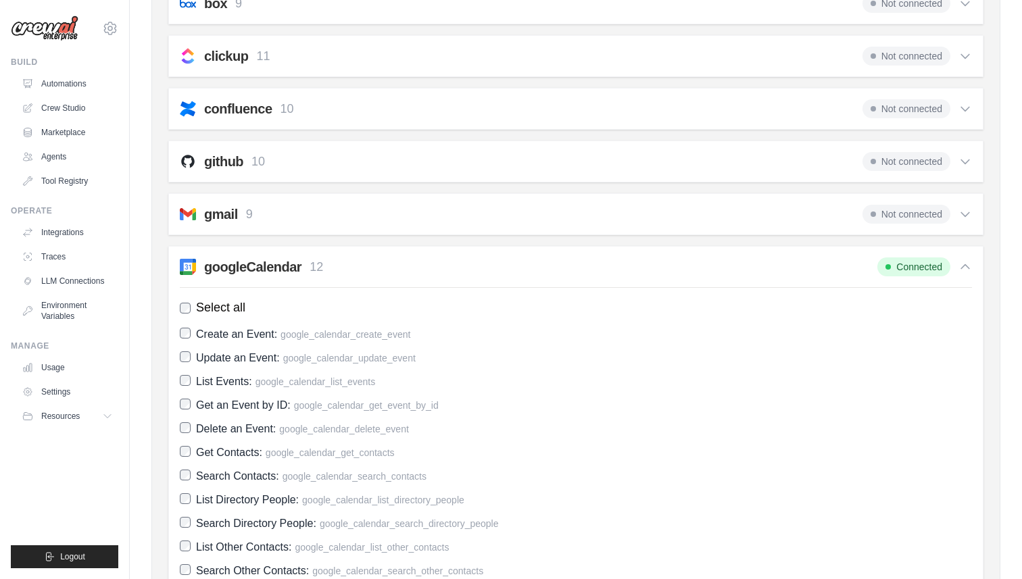
click at [919, 212] on span "Not connected" at bounding box center [906, 214] width 88 height 19
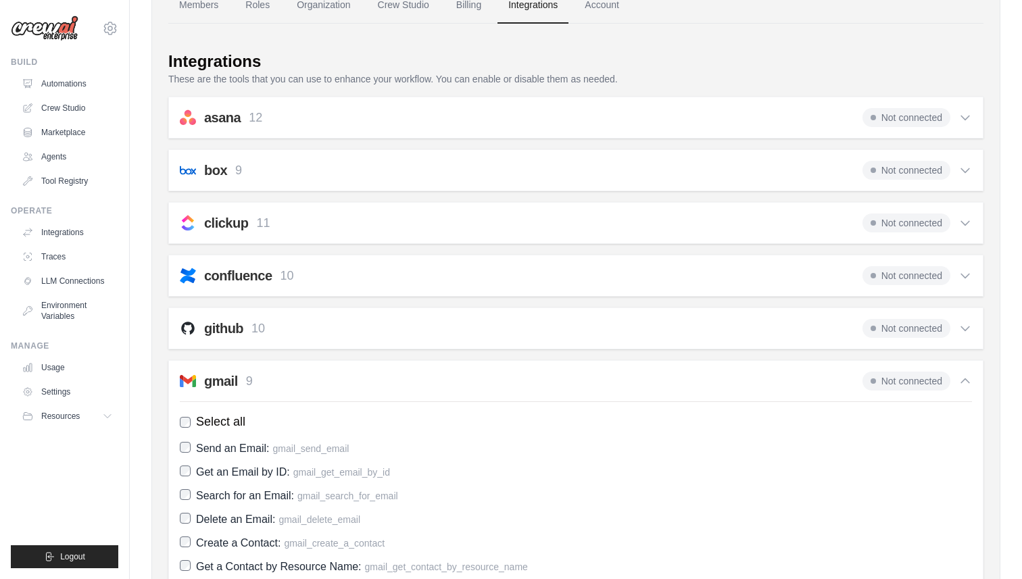
scroll to position [0, 0]
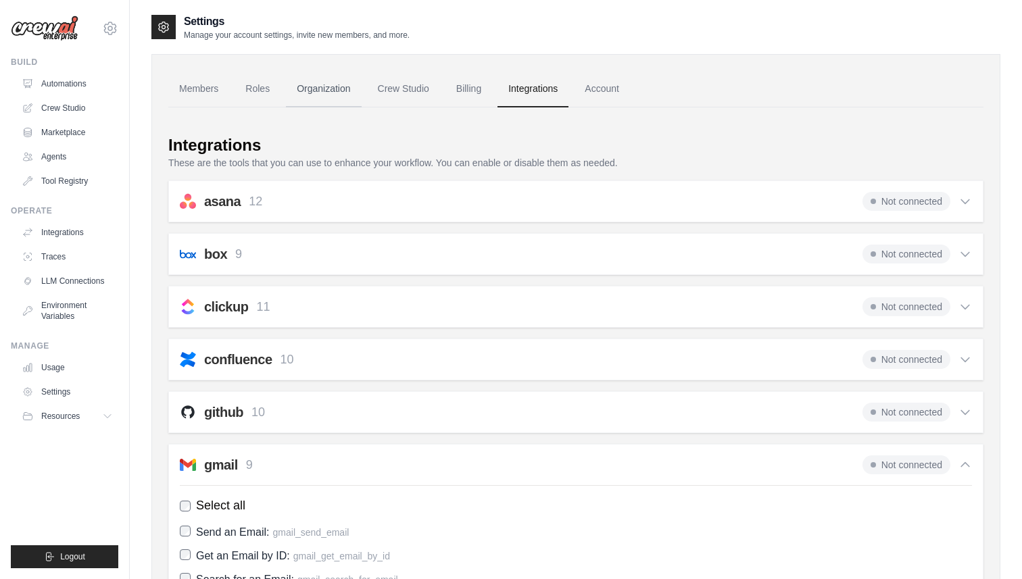
click at [320, 92] on link "Organization" at bounding box center [323, 89] width 75 height 36
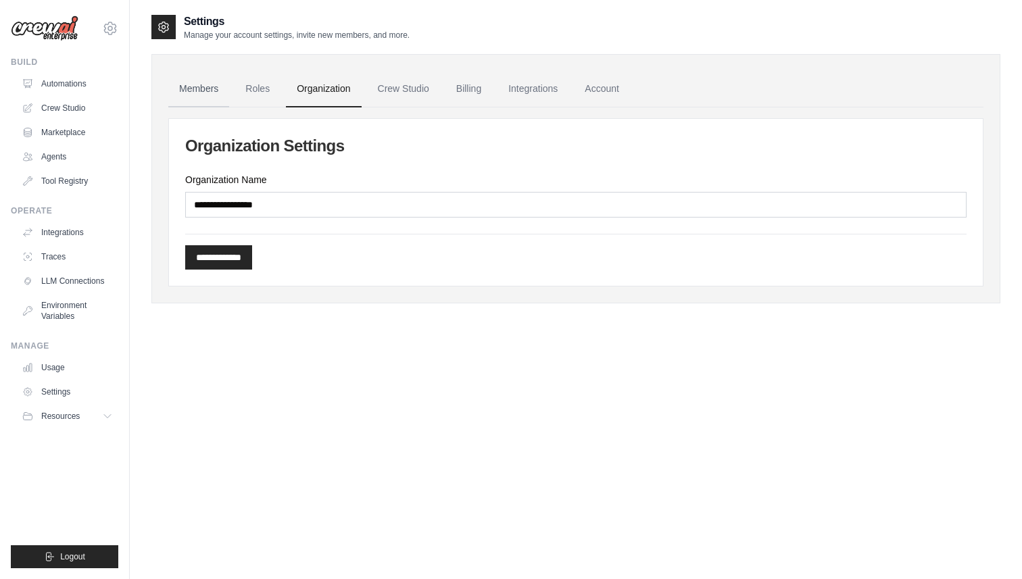
click at [203, 85] on link "Members" at bounding box center [198, 89] width 61 height 36
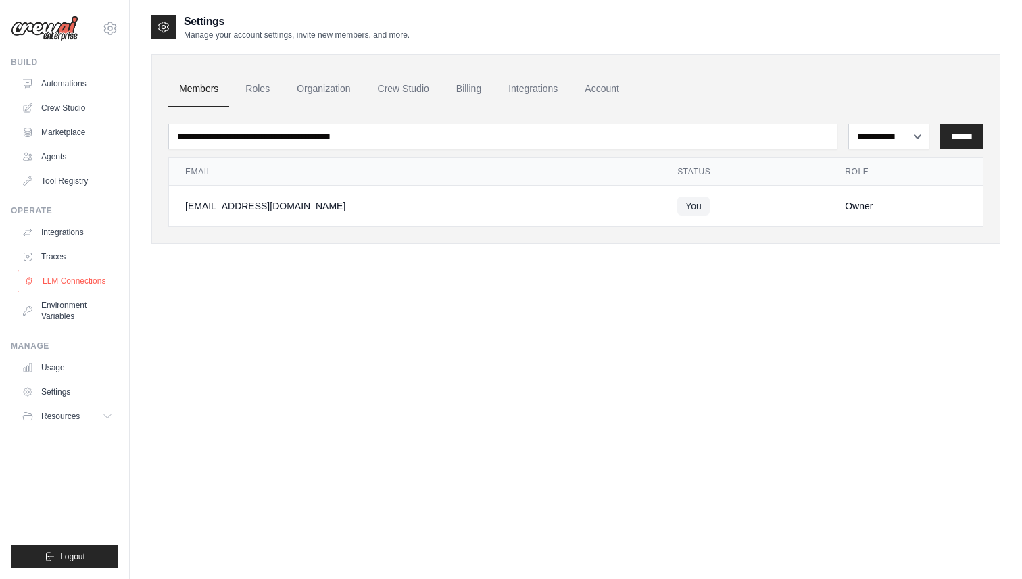
click at [87, 280] on link "LLM Connections" at bounding box center [69, 281] width 102 height 22
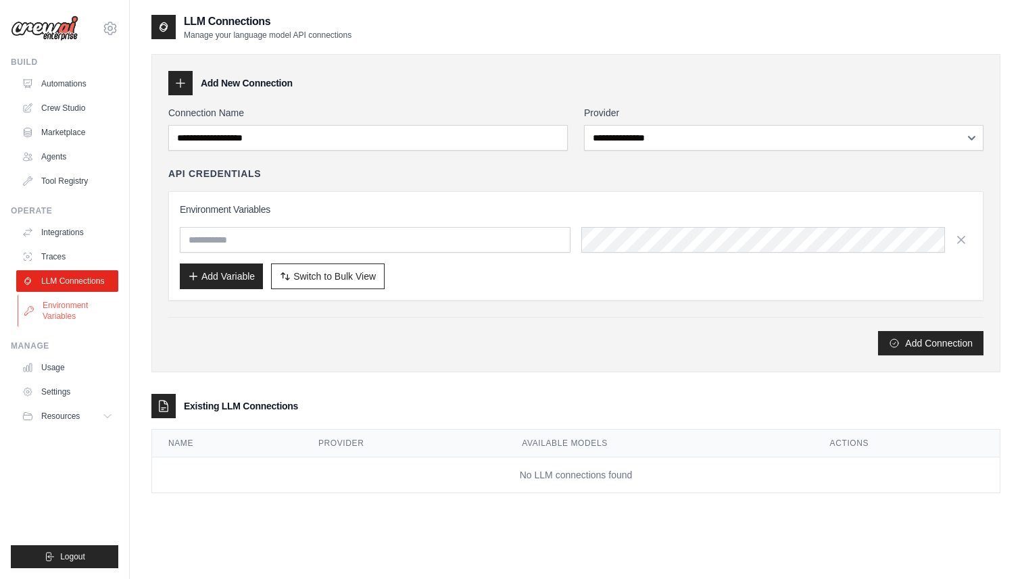
click at [75, 297] on link "Environment Variables" at bounding box center [69, 311] width 102 height 32
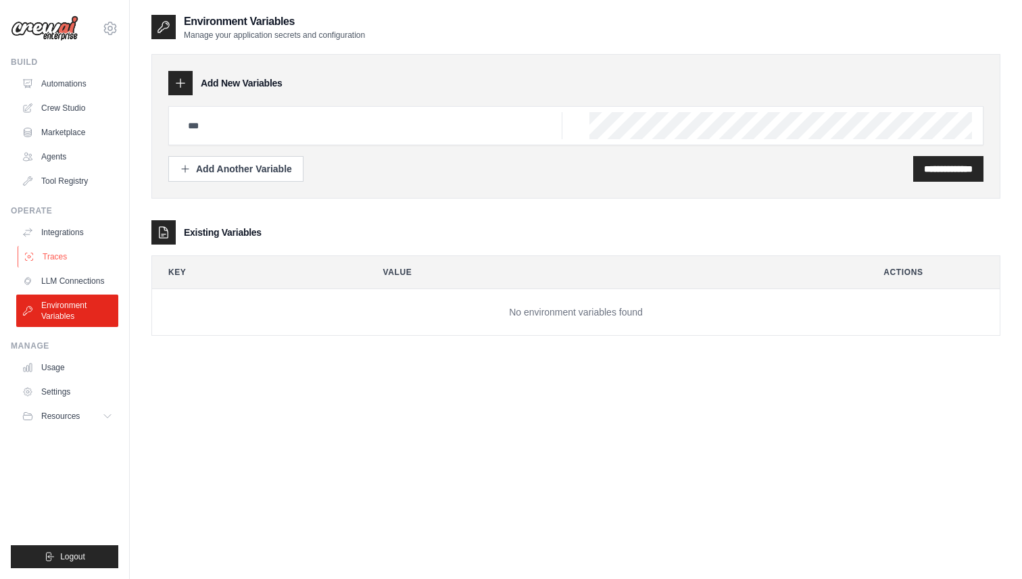
click at [72, 257] on link "Traces" at bounding box center [69, 257] width 102 height 22
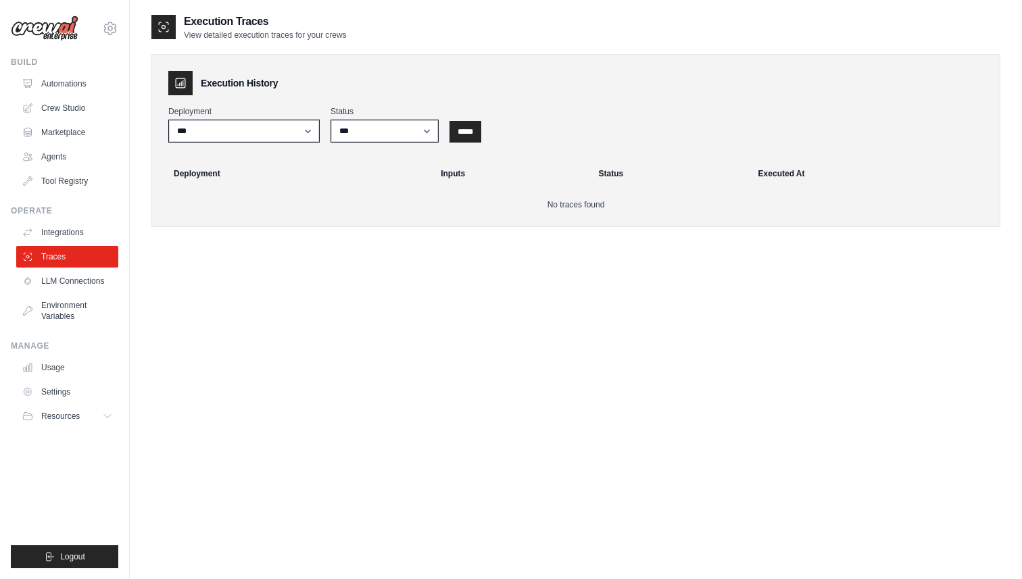
click at [75, 217] on div "Operate Integrations Traces LLM Connections Environment Variables" at bounding box center [64, 266] width 107 height 122
click at [74, 230] on link "Integrations" at bounding box center [69, 233] width 102 height 22
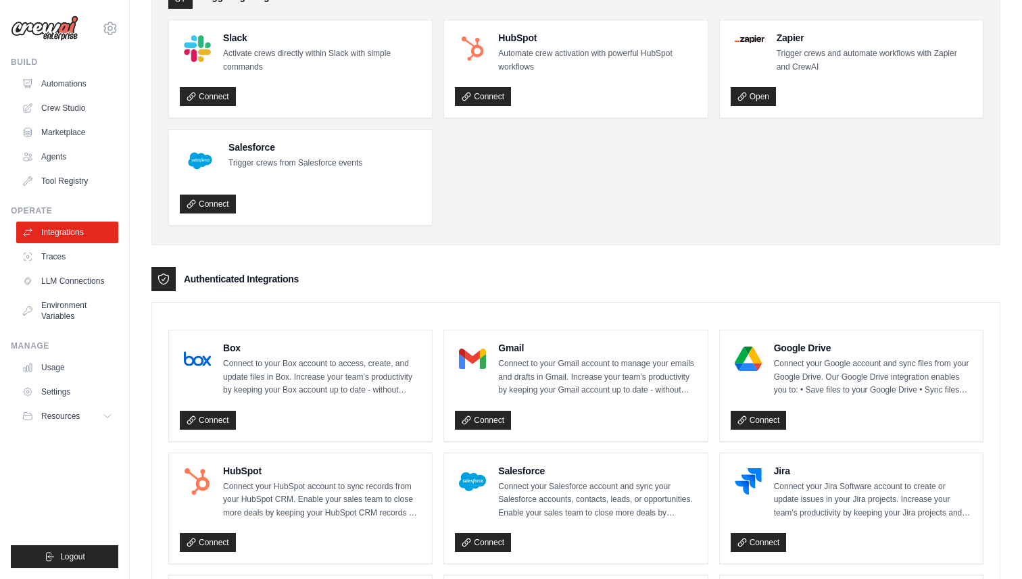
scroll to position [120, 0]
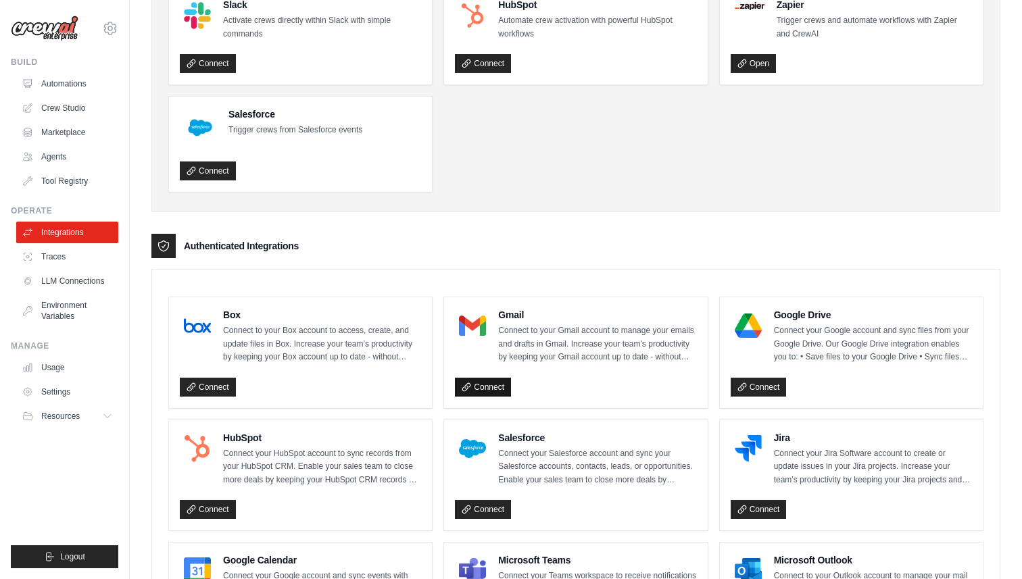
click at [494, 389] on link "Connect" at bounding box center [483, 387] width 56 height 19
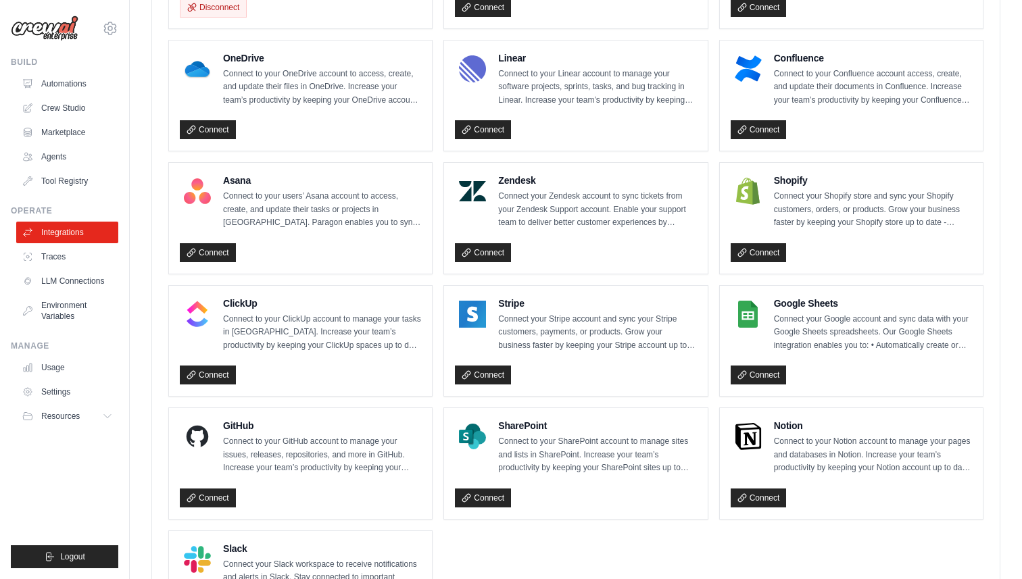
scroll to position [852, 0]
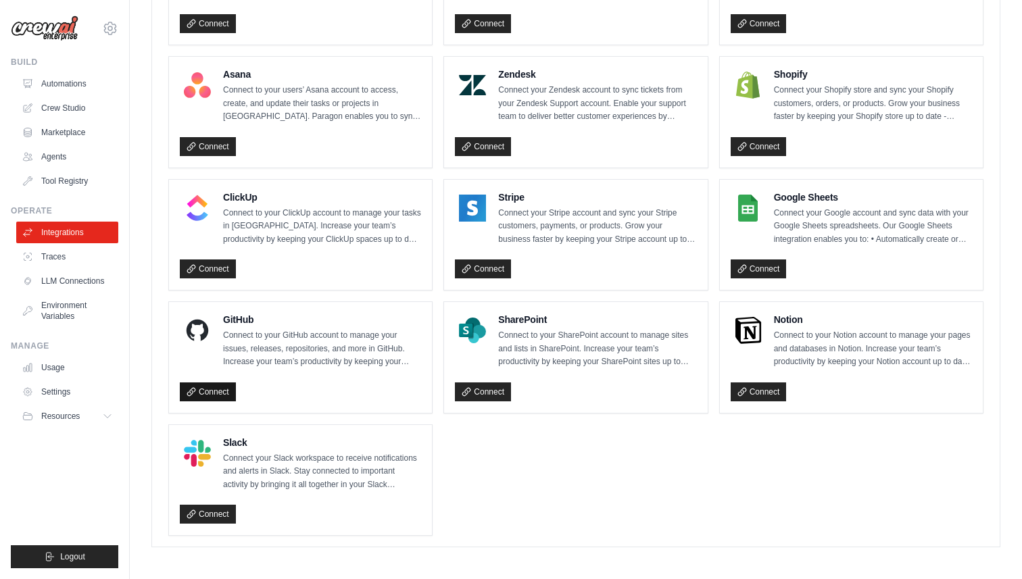
click at [213, 385] on link "Connect" at bounding box center [208, 392] width 56 height 19
click at [743, 260] on link "Connect" at bounding box center [759, 269] width 56 height 19
